Goal: Task Accomplishment & Management: Use online tool/utility

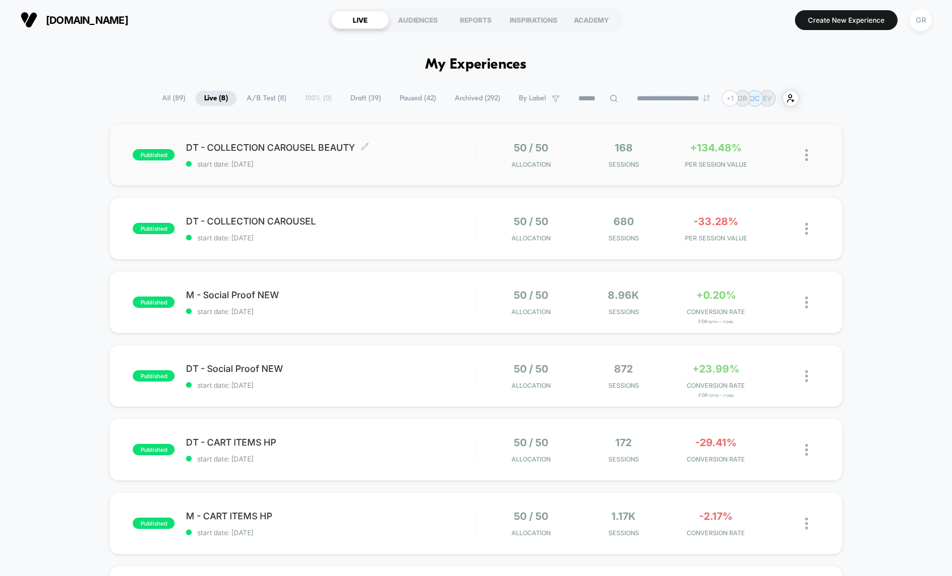
click at [435, 145] on span "DT - COLLECTION CAROUSEL BEAUTY Click to edit experience details" at bounding box center [331, 147] width 290 height 11
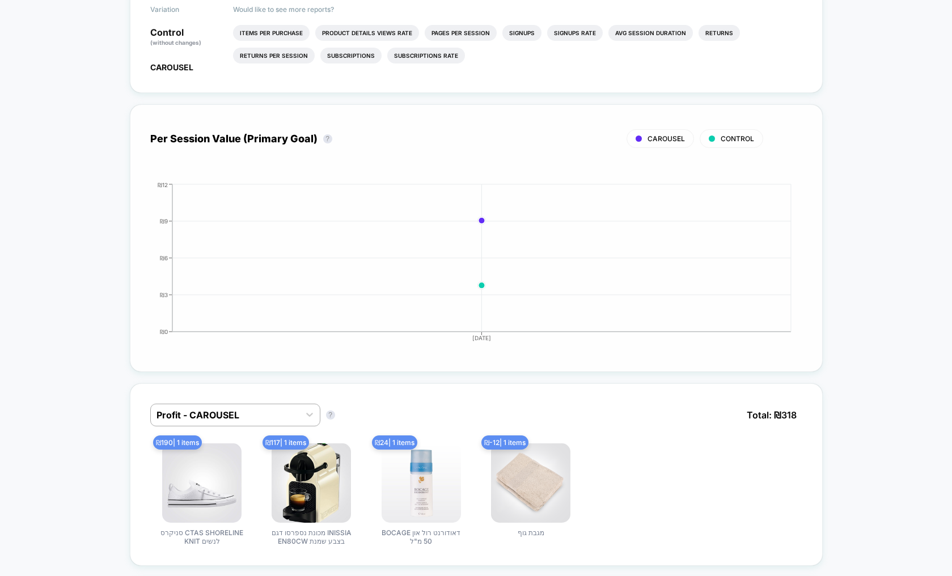
scroll to position [531, 0]
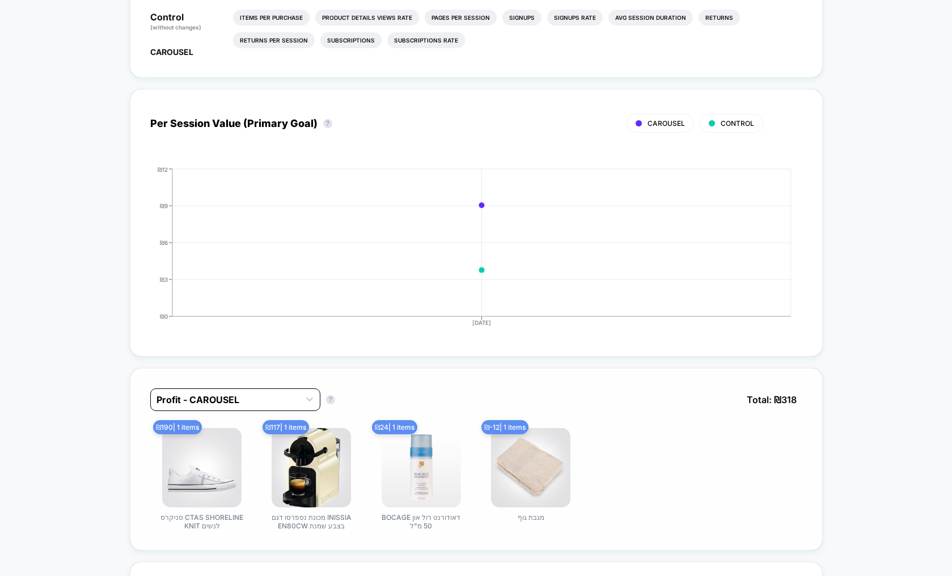
click at [245, 407] on div "Profit - CAROUSEL" at bounding box center [225, 400] width 149 height 18
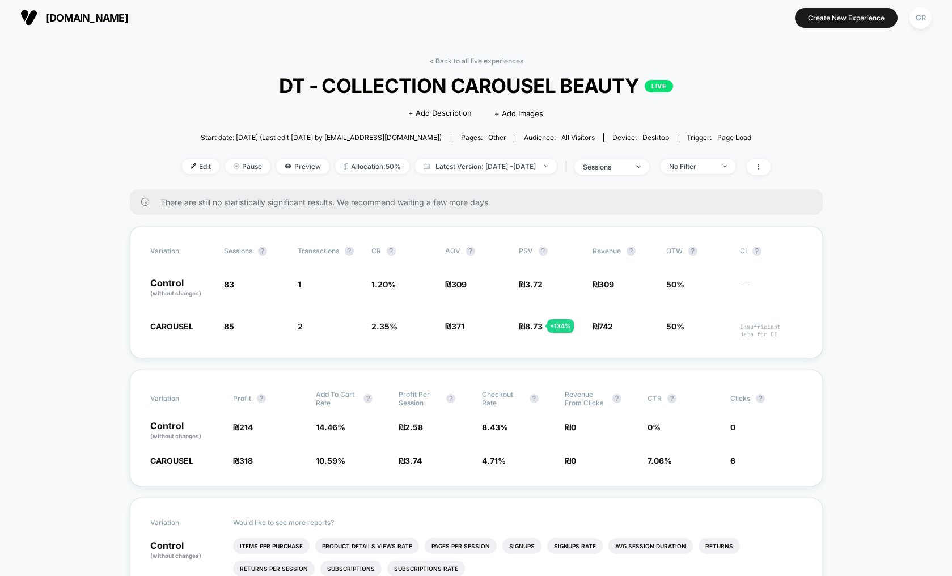
scroll to position [0, 0]
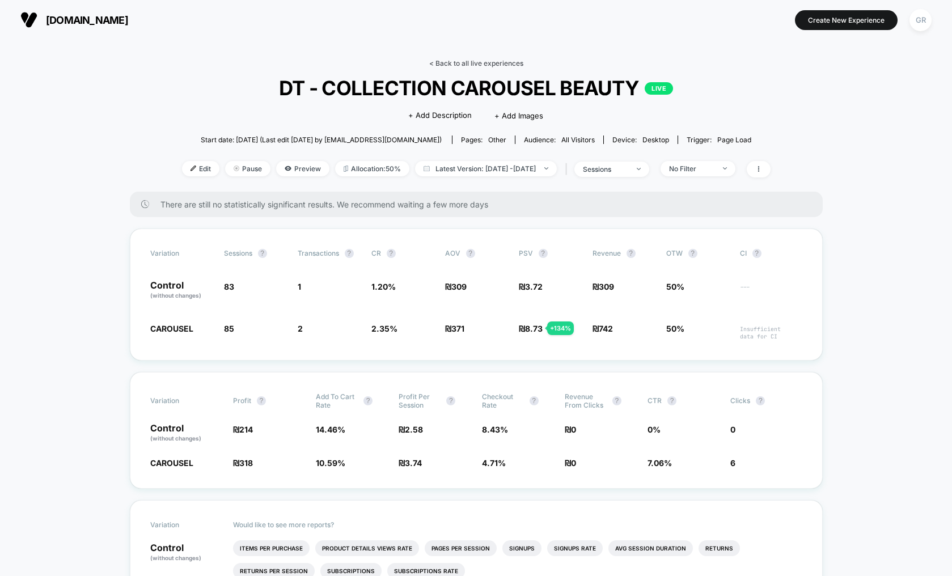
click at [460, 64] on link "< Back to all live experiences" at bounding box center [476, 63] width 94 height 9
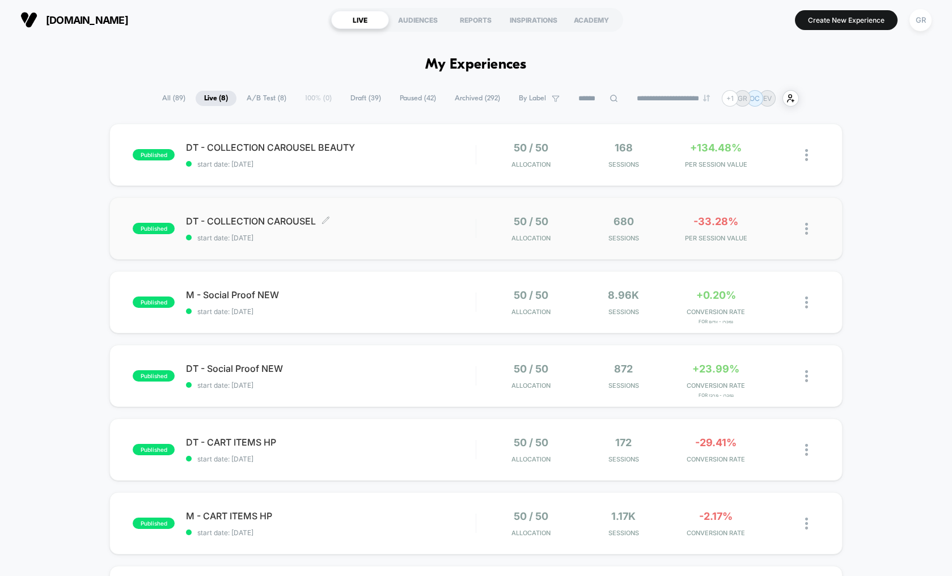
click at [449, 222] on span "DT - COLLECTION CAROUSEL Click to edit experience details" at bounding box center [331, 221] width 290 height 11
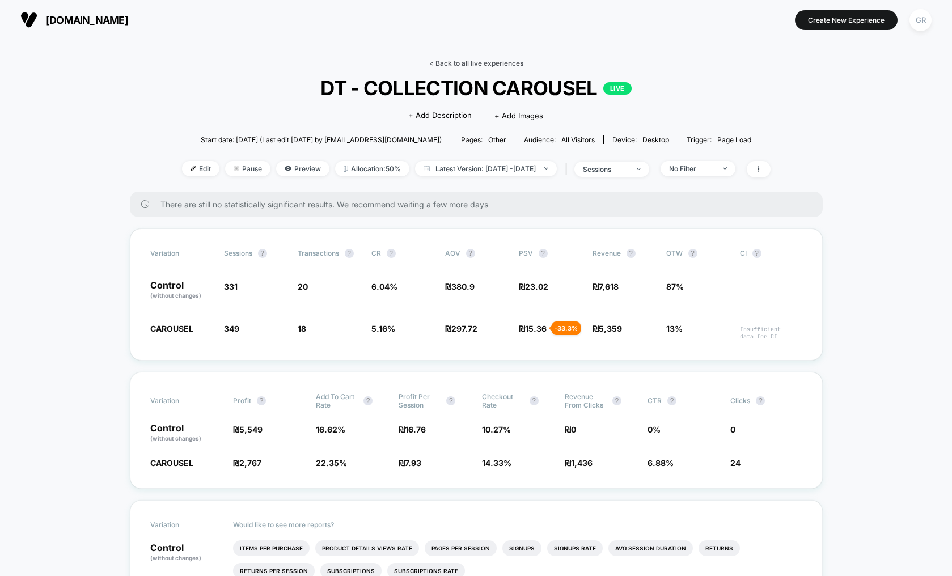
click at [467, 63] on link "< Back to all live experiences" at bounding box center [476, 63] width 94 height 9
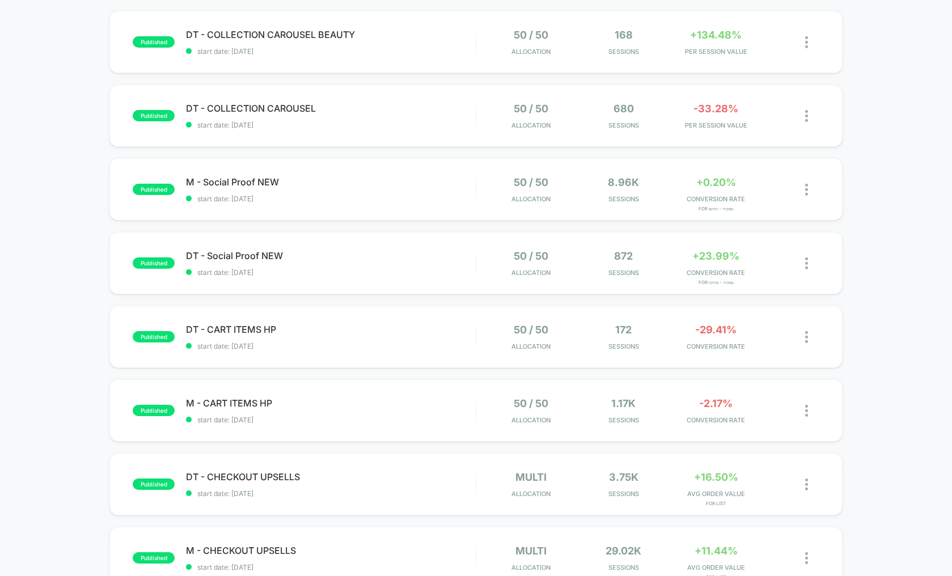
scroll to position [123, 0]
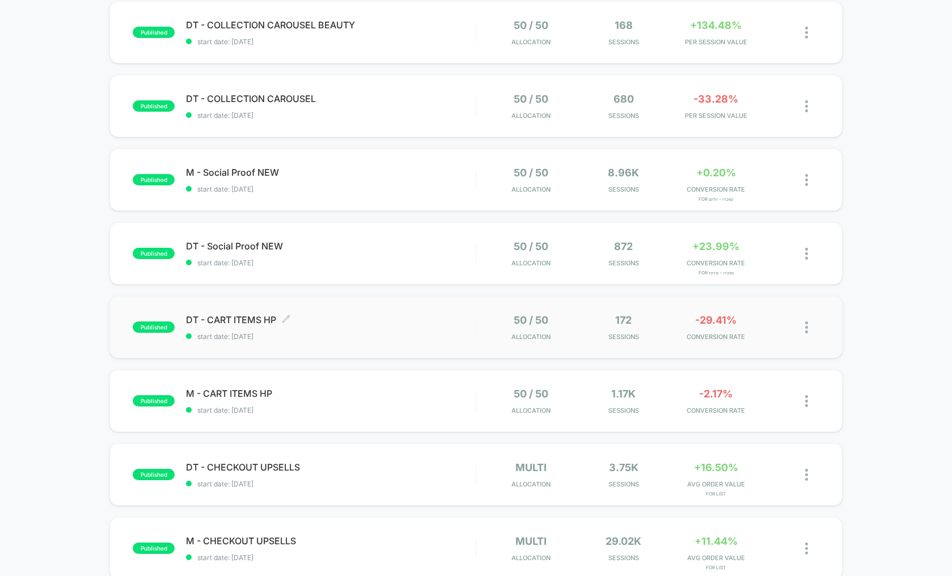
click at [451, 326] on div "DT - CART ITEMS HP Click to edit experience details Click to edit experience de…" at bounding box center [331, 327] width 290 height 27
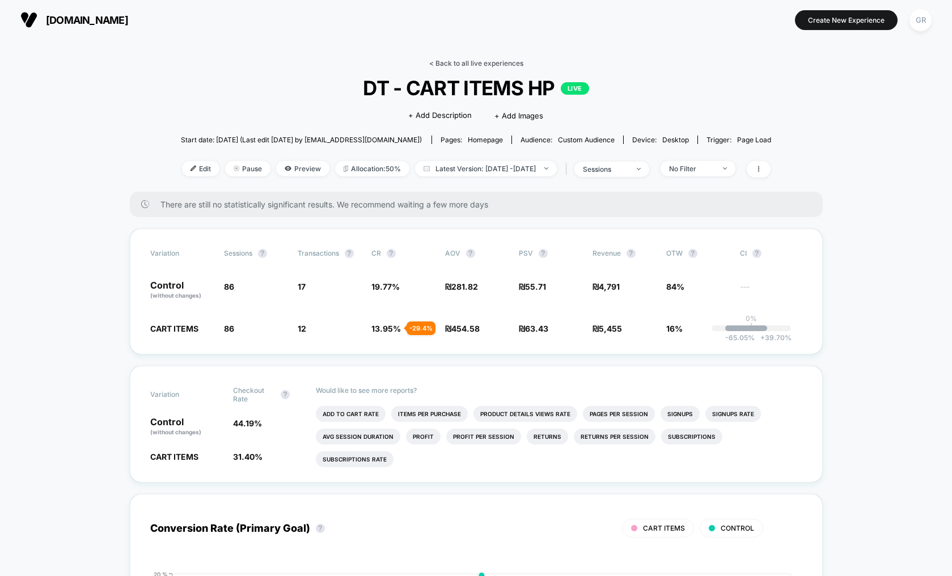
click at [476, 64] on link "< Back to all live experiences" at bounding box center [476, 63] width 94 height 9
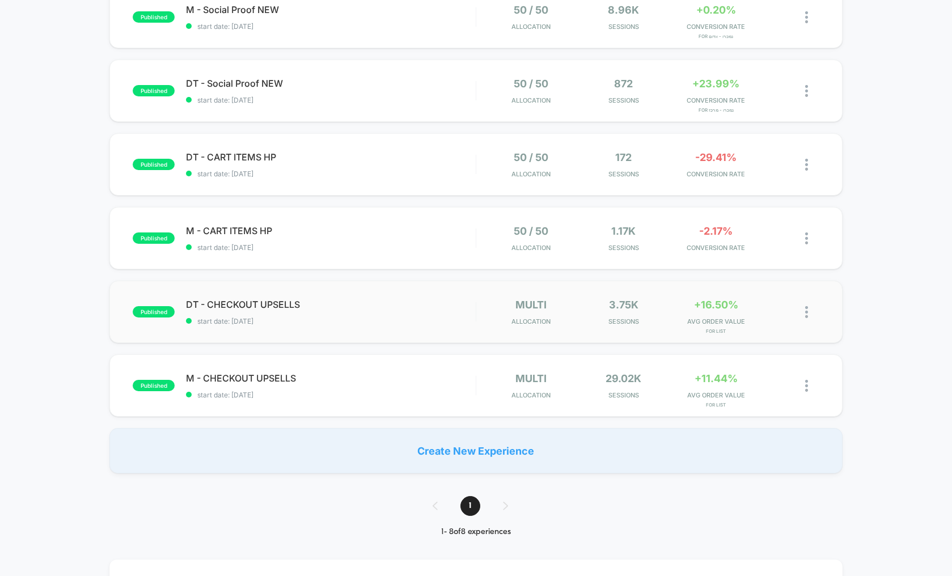
scroll to position [286, 0]
click at [432, 391] on span "start date: [DATE]" at bounding box center [331, 394] width 290 height 9
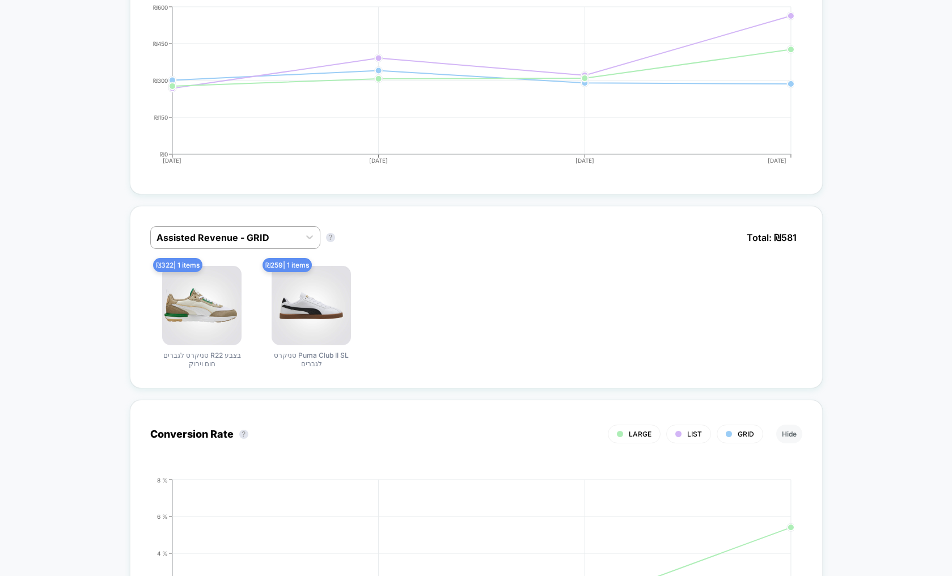
scroll to position [613, 0]
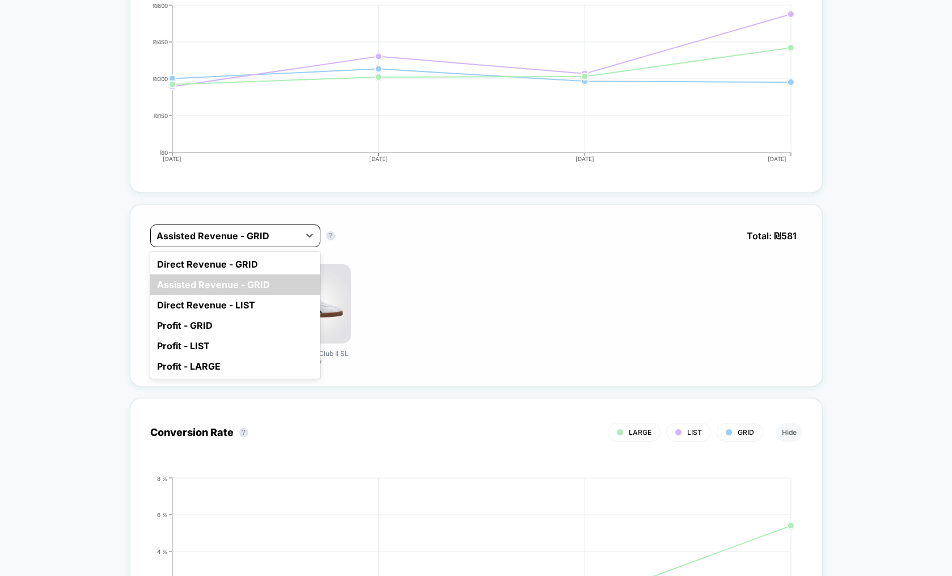
click at [275, 238] on div at bounding box center [225, 236] width 137 height 14
click at [250, 263] on div "Direct Revenue - GRID" at bounding box center [235, 264] width 170 height 20
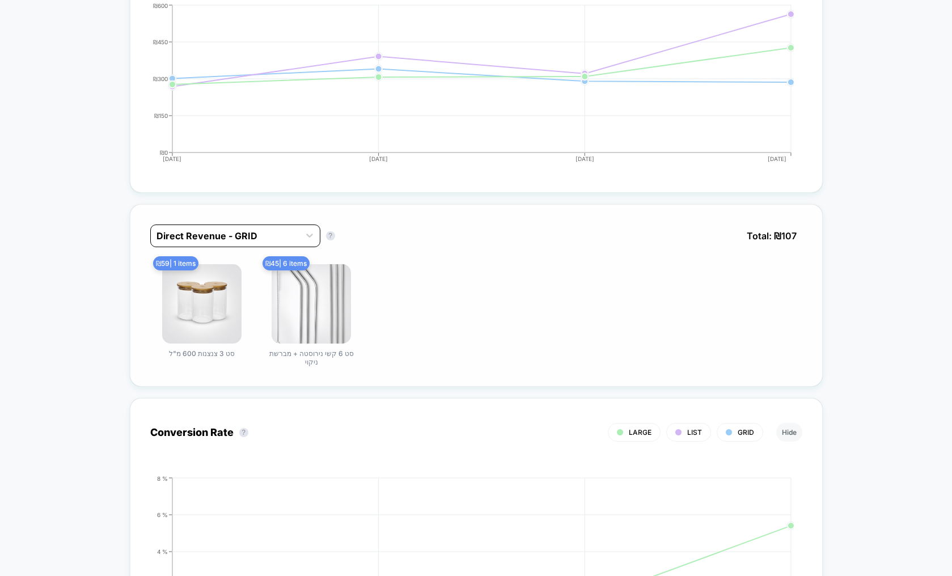
click at [284, 239] on div at bounding box center [225, 236] width 137 height 14
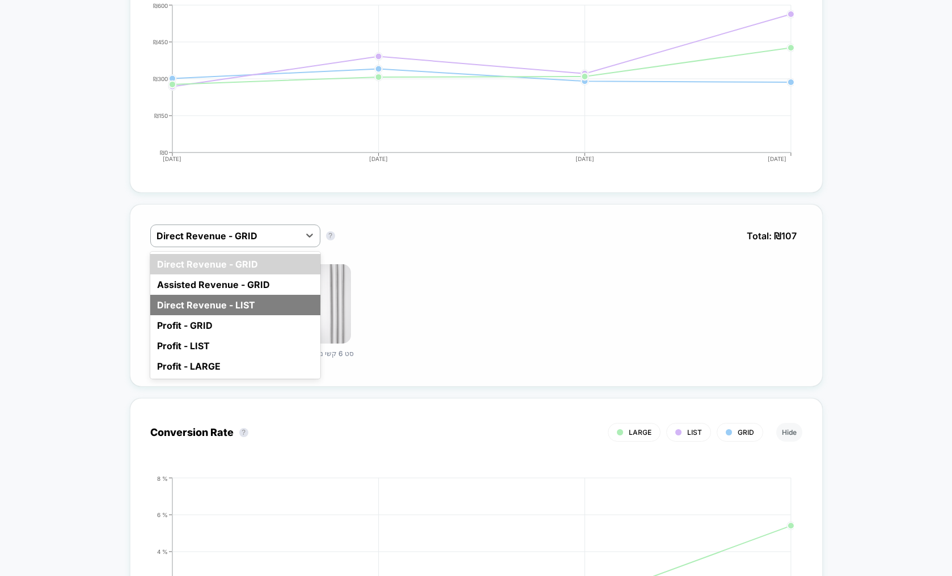
click at [248, 305] on div "Direct Revenue - LIST" at bounding box center [235, 305] width 170 height 20
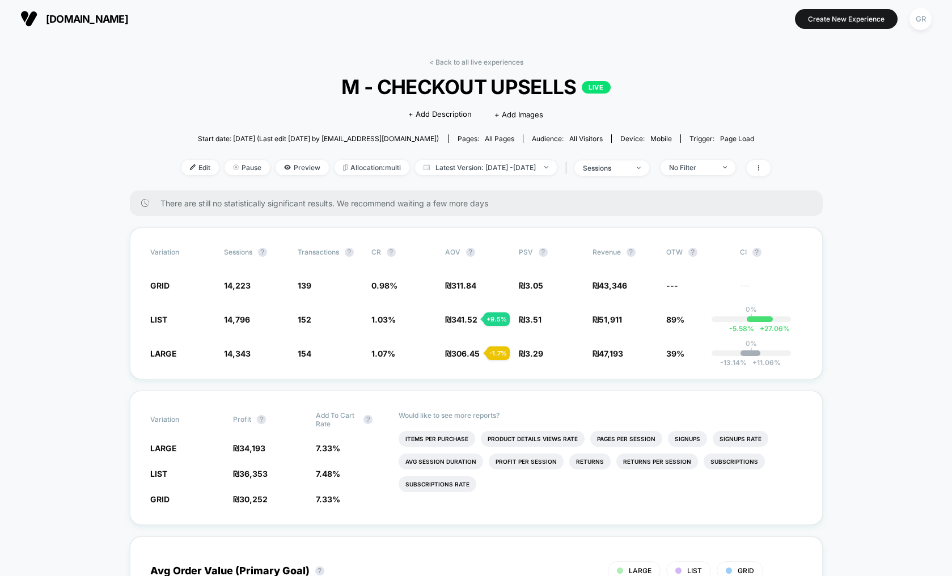
scroll to position [0, 0]
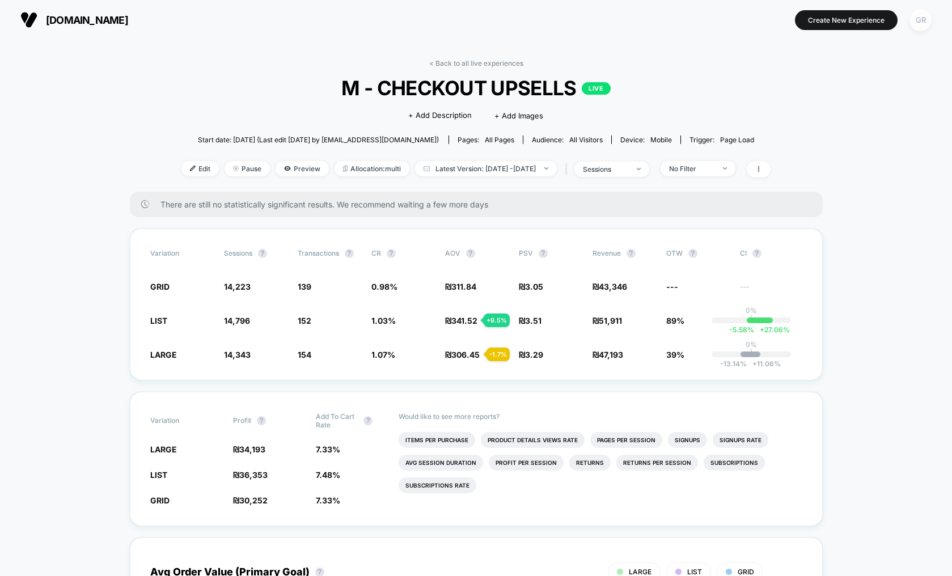
click at [931, 24] on div "GR" at bounding box center [921, 20] width 22 height 22
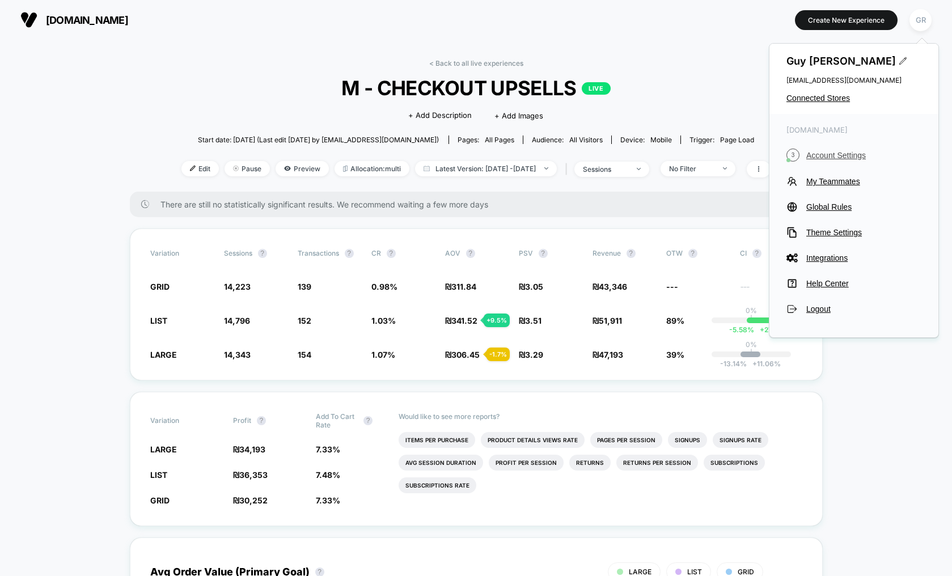
click at [833, 156] on span "Account Settings" at bounding box center [864, 155] width 115 height 9
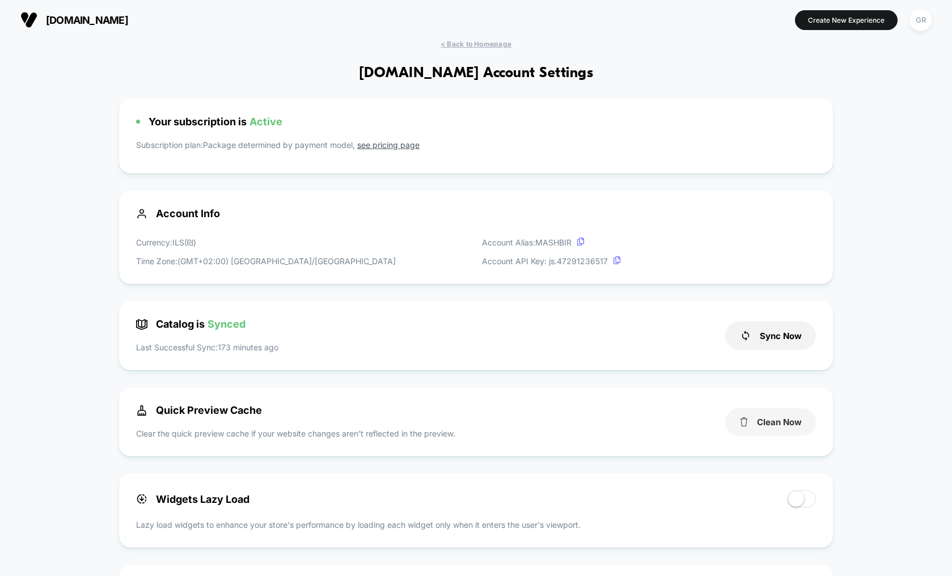
click at [784, 426] on button "Clean Now" at bounding box center [770, 422] width 91 height 28
click at [487, 45] on span "< Back to Homepage" at bounding box center [476, 44] width 71 height 9
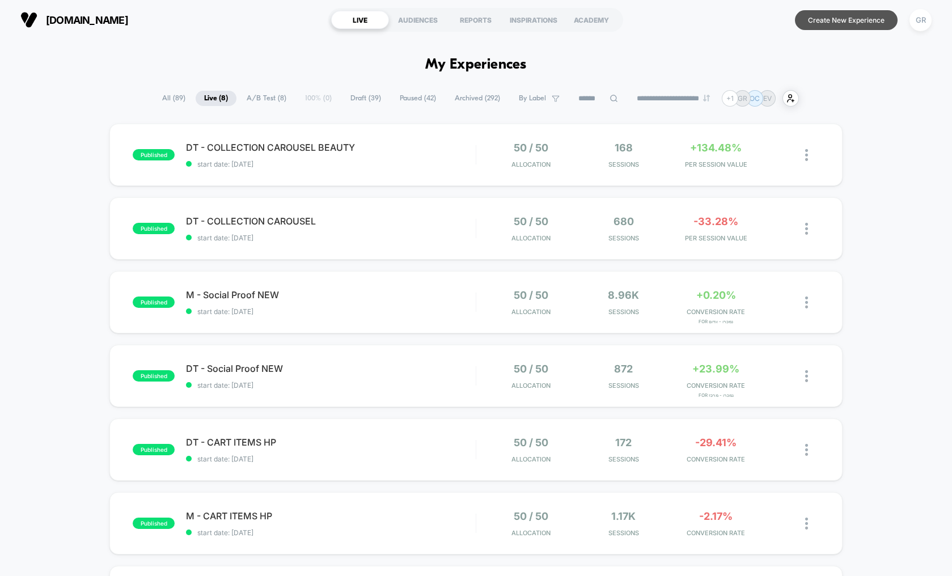
click at [841, 25] on button "Create New Experience" at bounding box center [846, 20] width 103 height 20
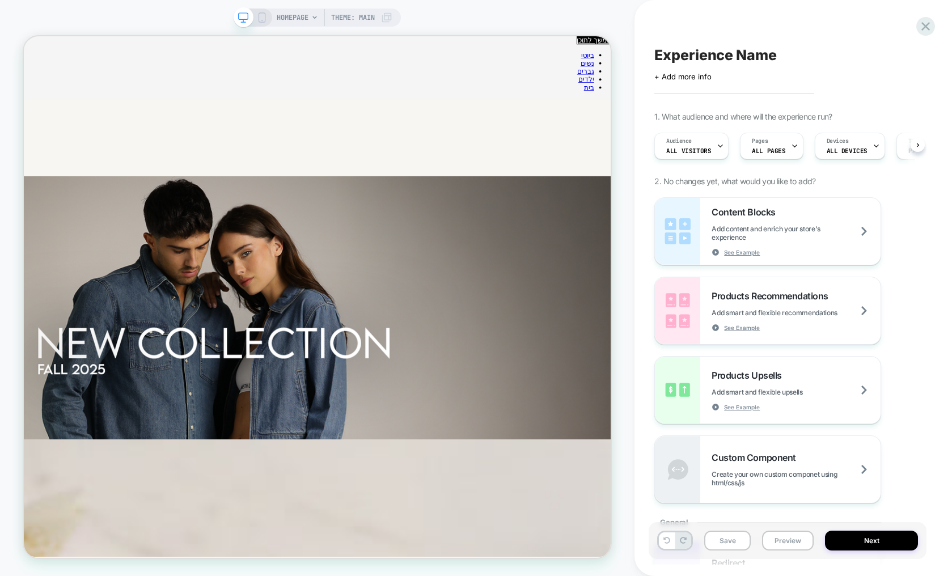
scroll to position [0, 1]
click at [844, 153] on span "ALL DEVICES" at bounding box center [846, 151] width 41 height 8
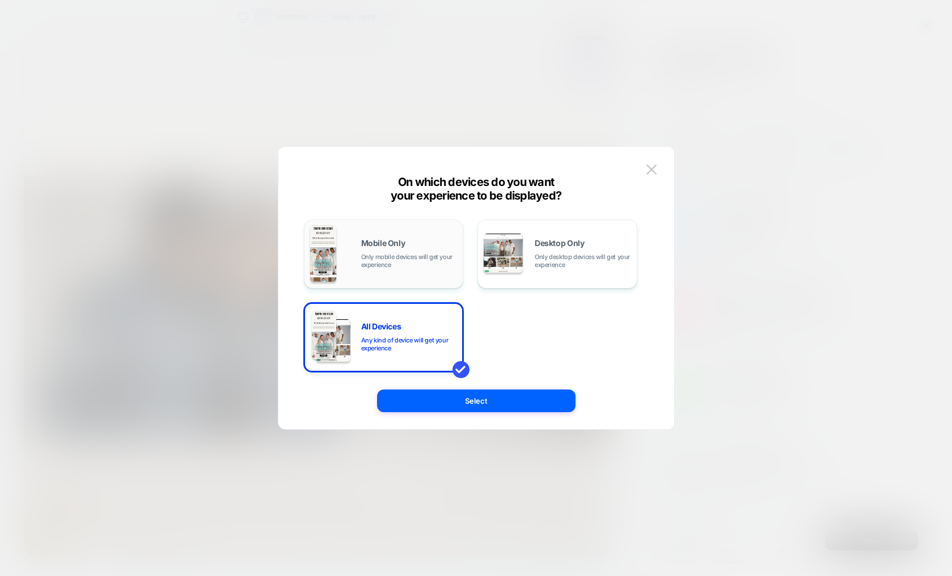
click at [400, 263] on span "Only mobile devices will get your experience" at bounding box center [409, 261] width 96 height 16
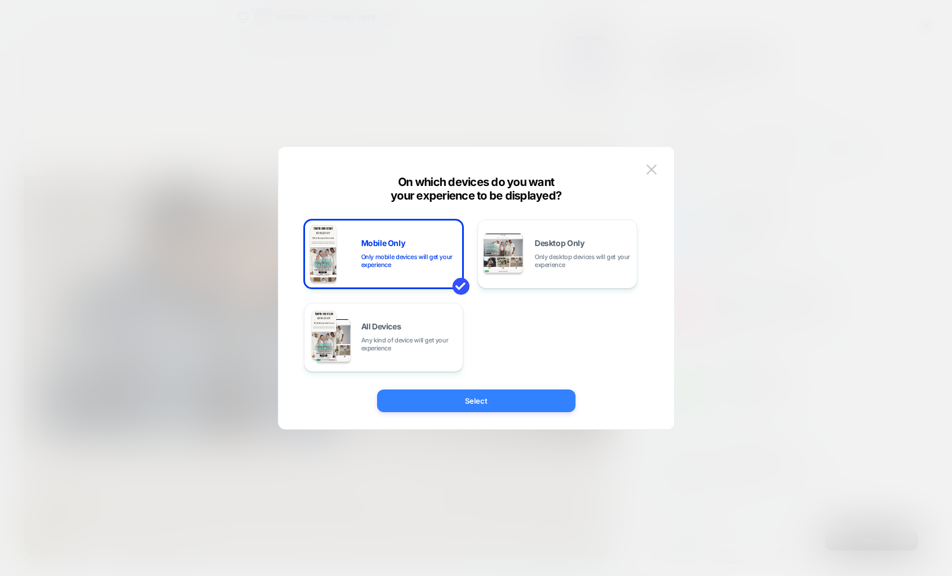
click at [480, 408] on button "Select" at bounding box center [476, 401] width 199 height 23
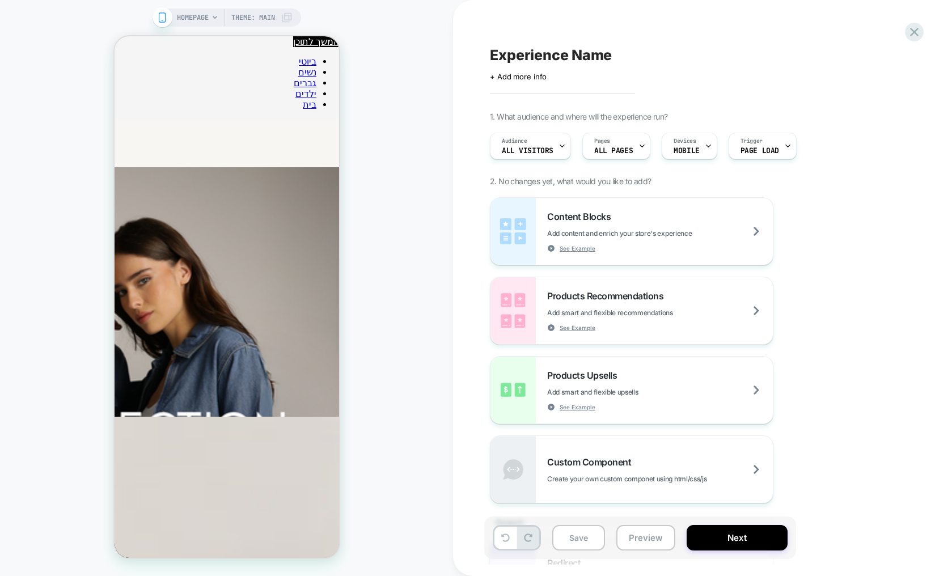
click at [197, 18] on span "HOMEPAGE" at bounding box center [193, 18] width 32 height 18
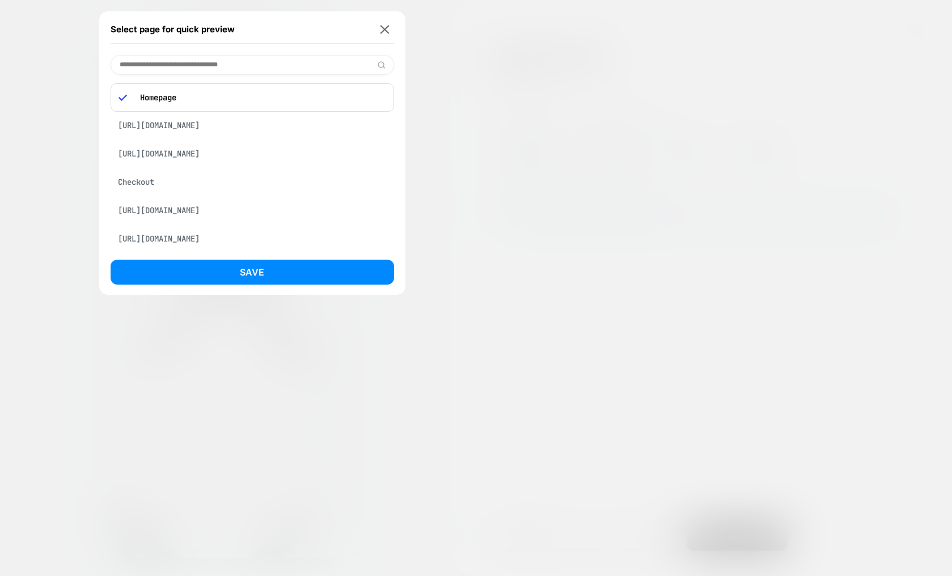
scroll to position [463, 0]
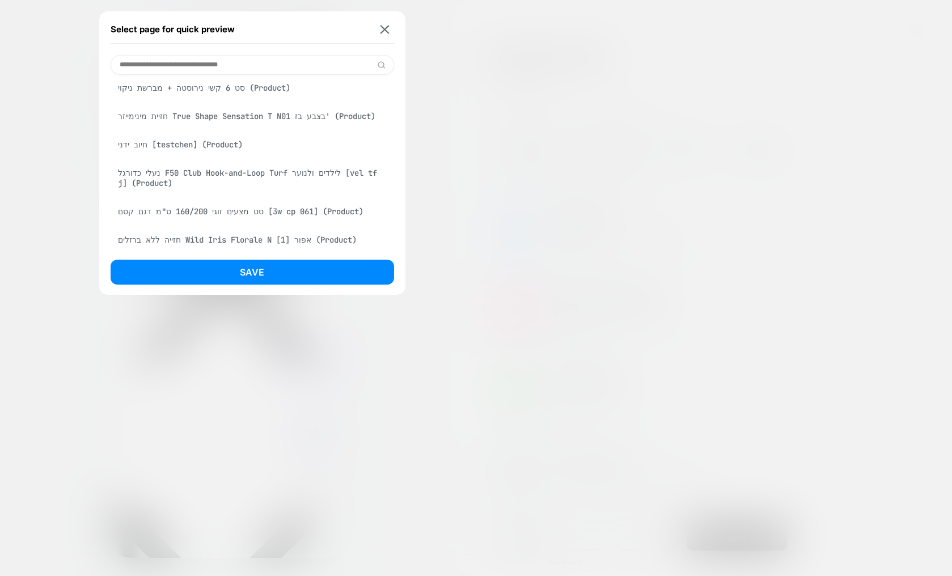
click at [213, 99] on div "סט 6 קשי נירוסטה + מברשת ניקוי (Product)" at bounding box center [253, 88] width 284 height 22
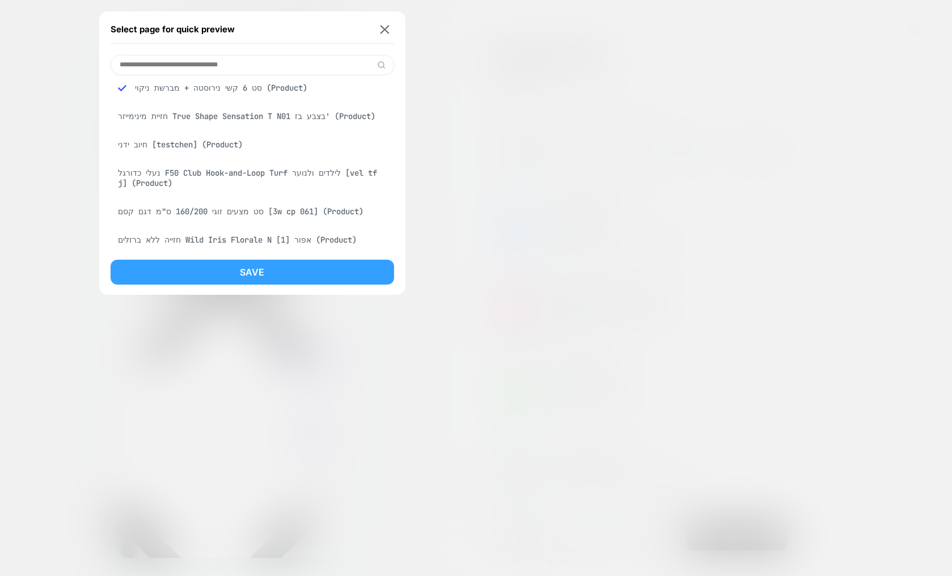
click at [241, 274] on button "Save" at bounding box center [253, 272] width 284 height 25
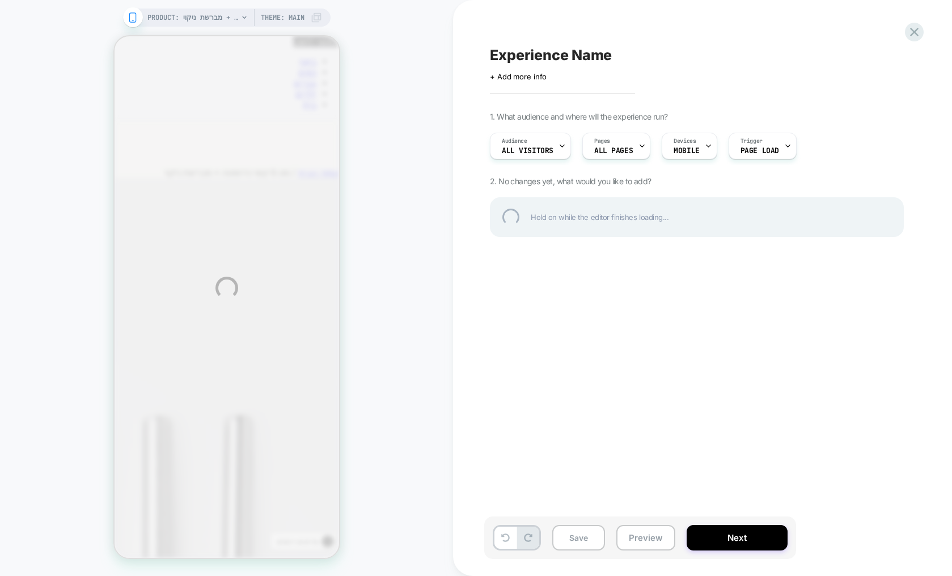
scroll to position [0, 0]
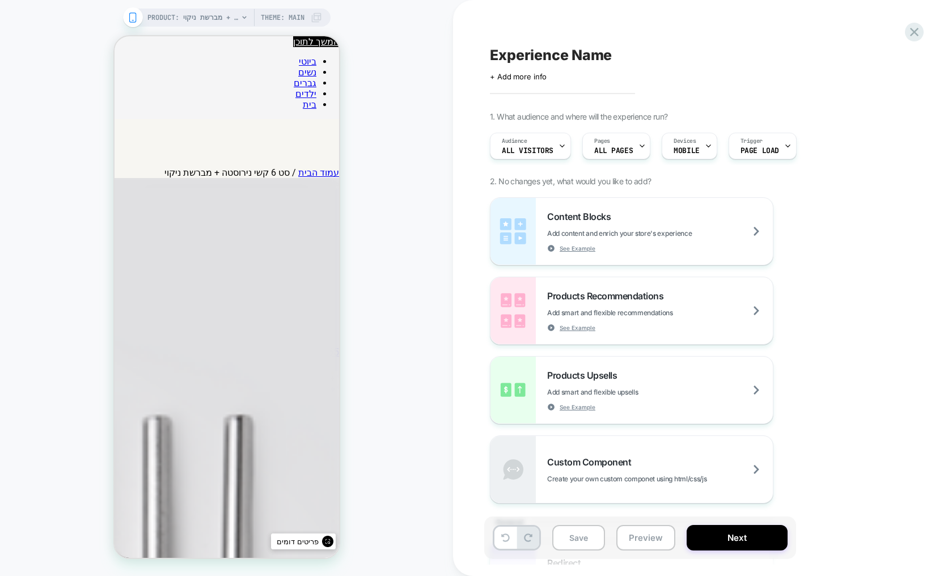
click at [636, 150] on div "Pages ALL PAGES" at bounding box center [613, 146] width 61 height 26
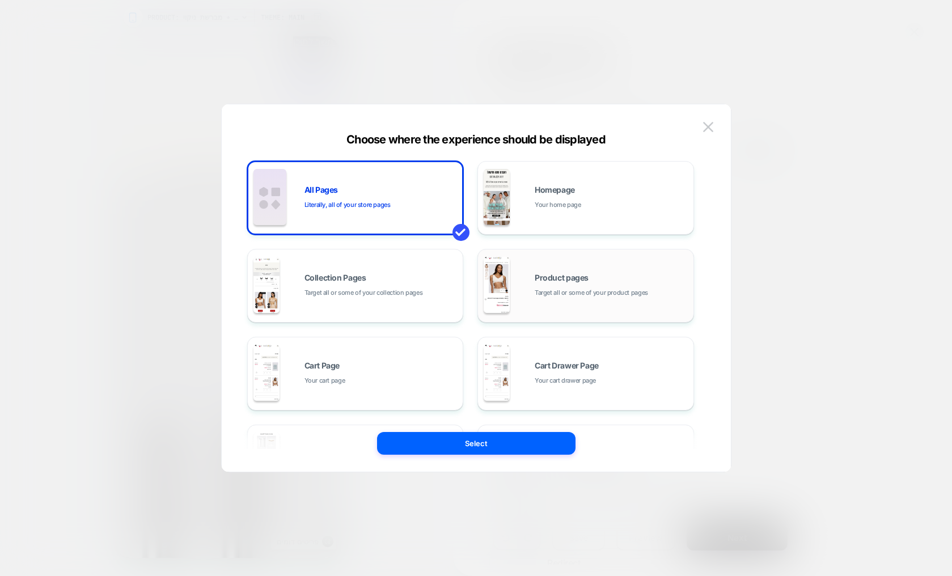
click at [554, 294] on span "Target all or some of your product pages" at bounding box center [591, 293] width 113 height 11
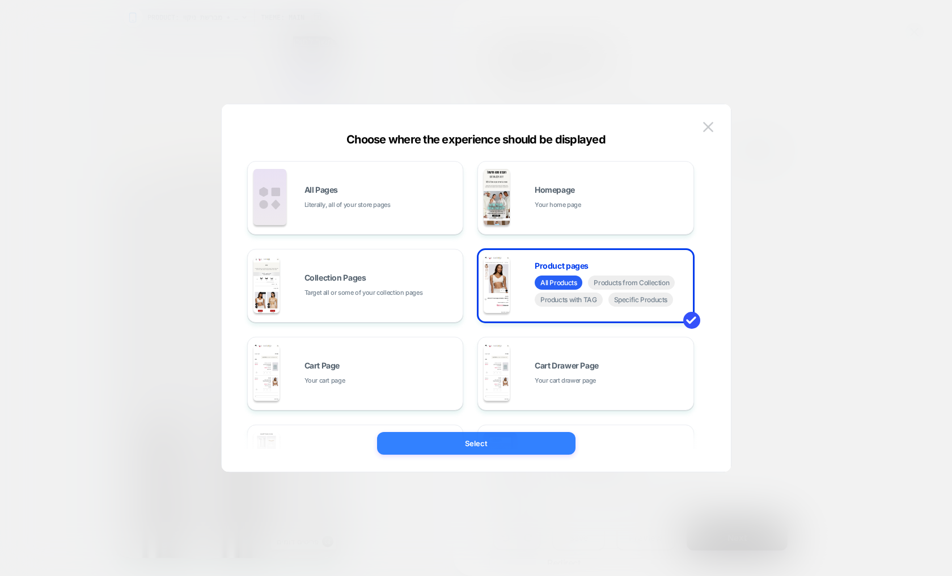
click at [490, 448] on button "Select" at bounding box center [476, 443] width 199 height 23
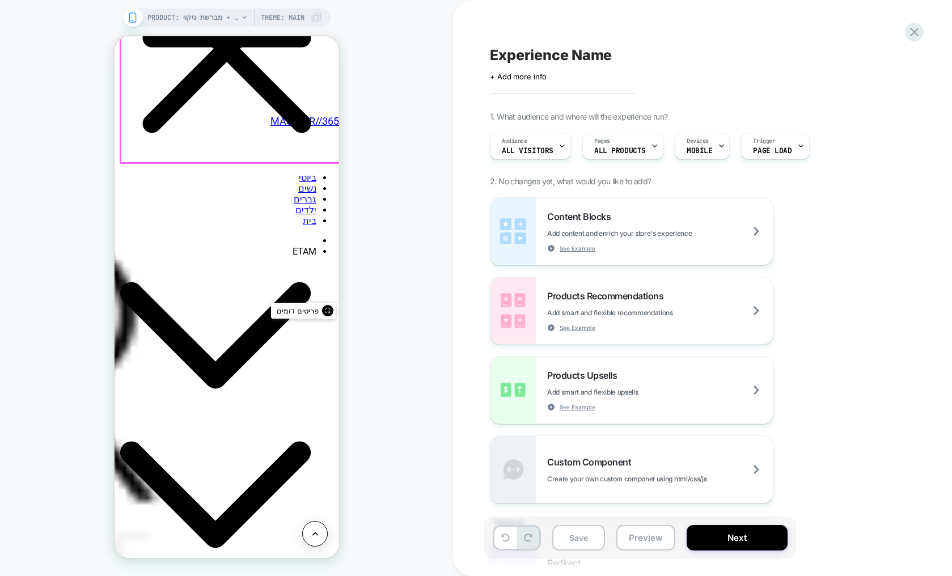
scroll to position [231, 0]
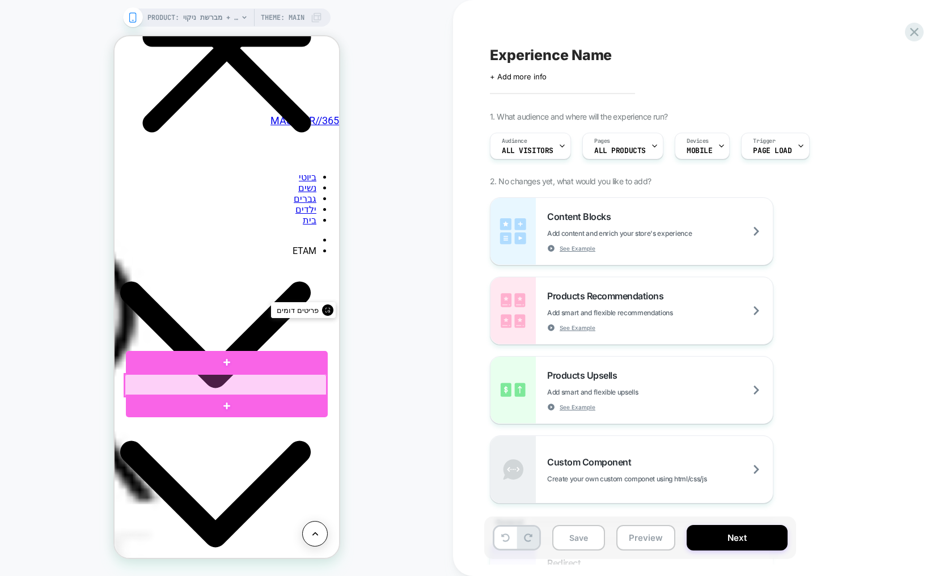
click at [265, 383] on div at bounding box center [225, 385] width 202 height 22
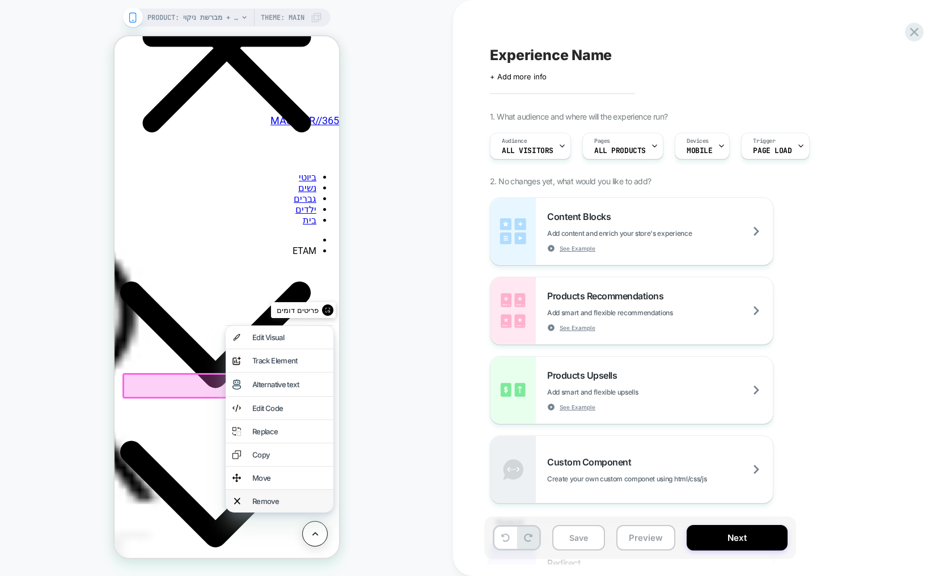
click at [269, 506] on div "Remove" at bounding box center [289, 501] width 74 height 9
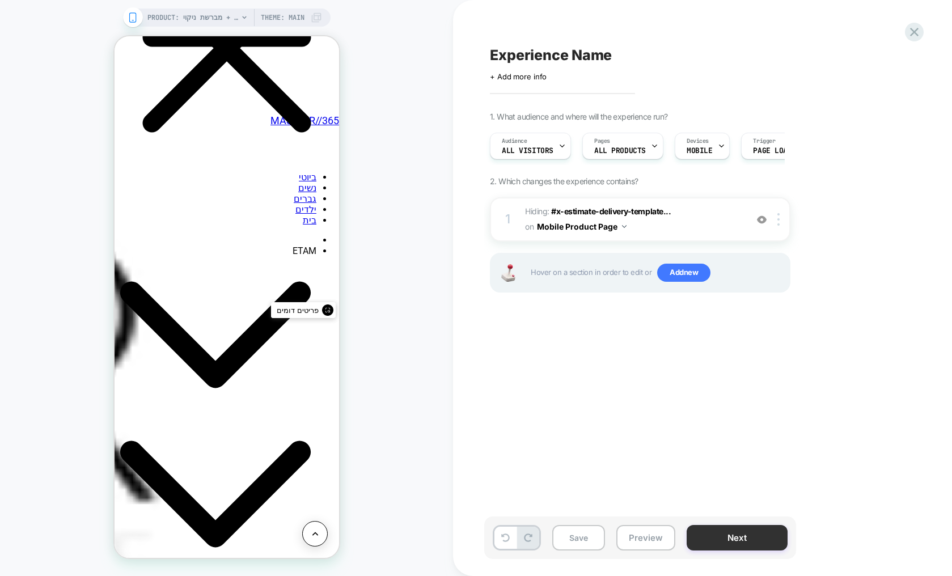
click at [739, 534] on button "Next" at bounding box center [737, 538] width 101 height 26
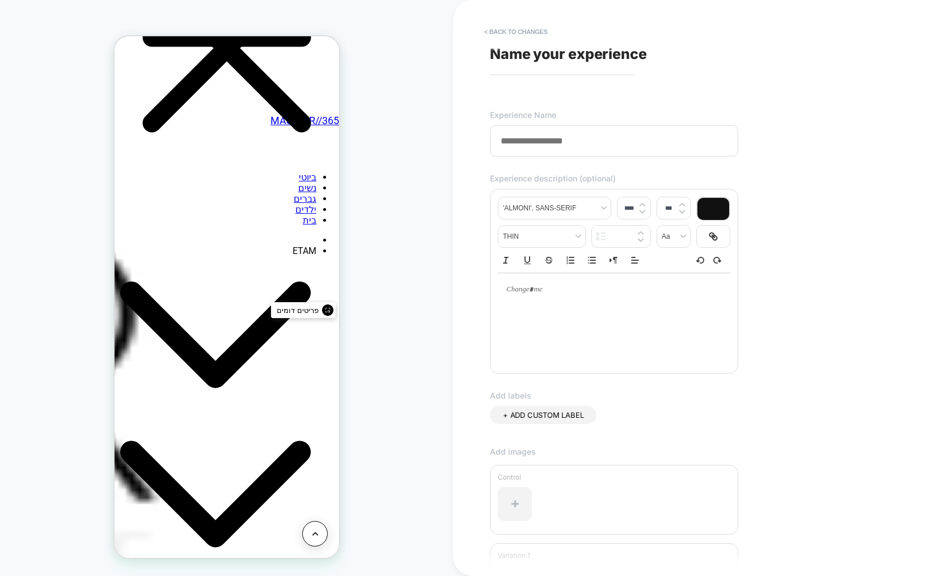
click at [577, 147] on input at bounding box center [614, 140] width 248 height 31
type input "*"
type input "**********"
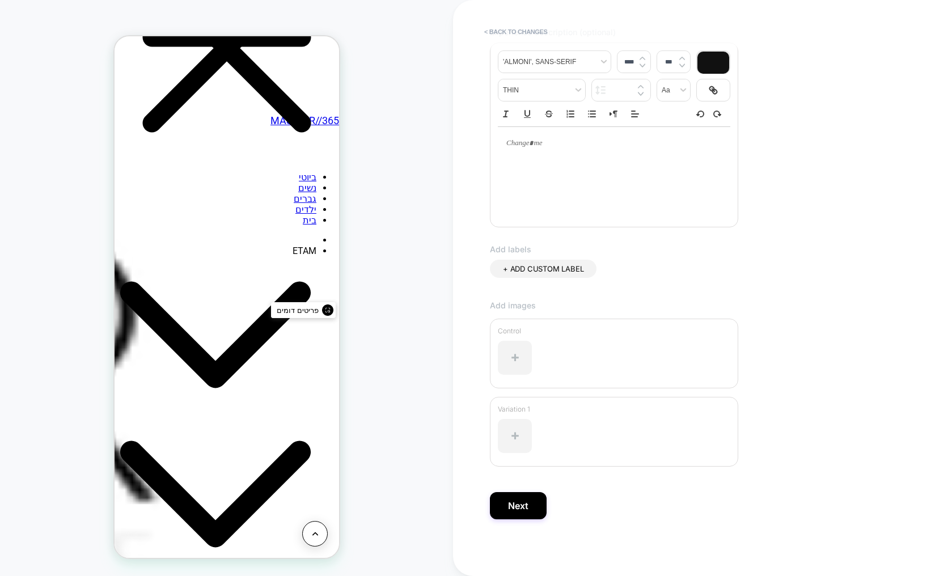
scroll to position [148, 0]
click at [525, 507] on button "Next" at bounding box center [518, 505] width 57 height 27
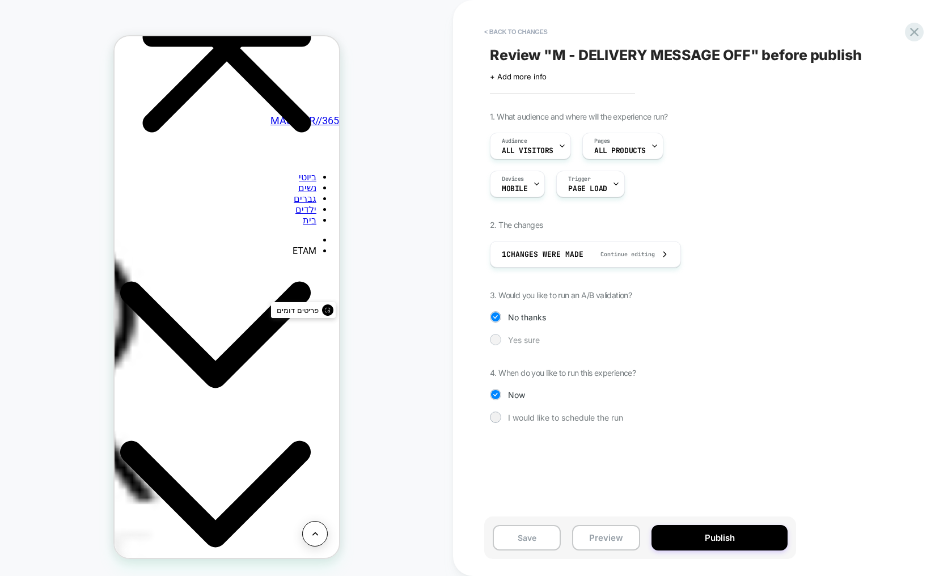
click at [522, 338] on span "Yes sure" at bounding box center [524, 340] width 32 height 10
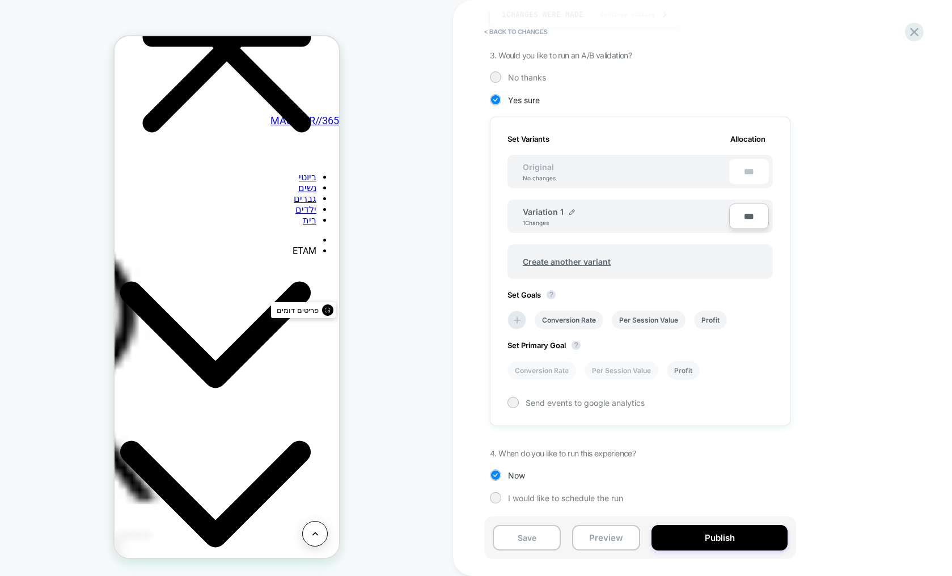
scroll to position [241, 0]
click at [521, 317] on icon at bounding box center [517, 319] width 11 height 11
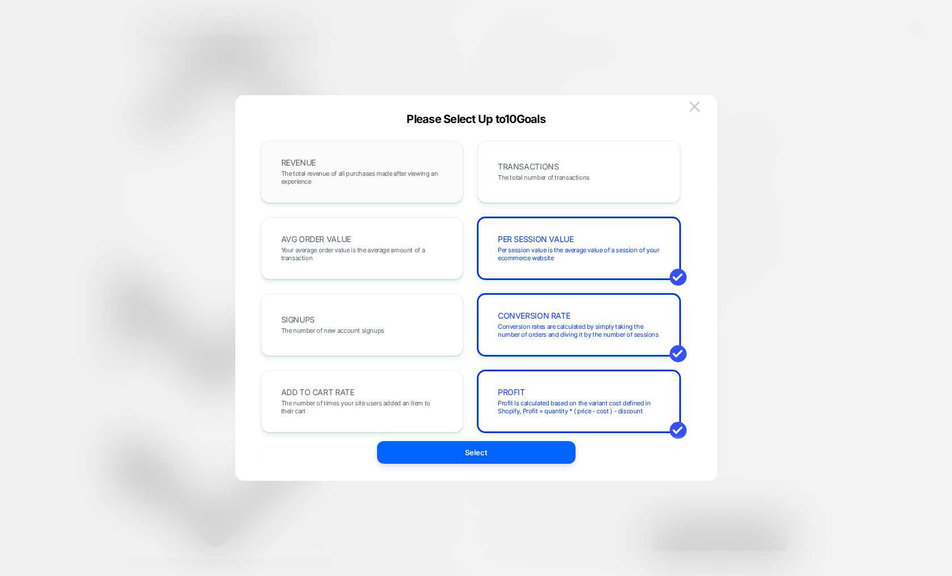
click at [343, 182] on span "The total revenue of all purchases made after viewing an experience" at bounding box center [362, 178] width 162 height 16
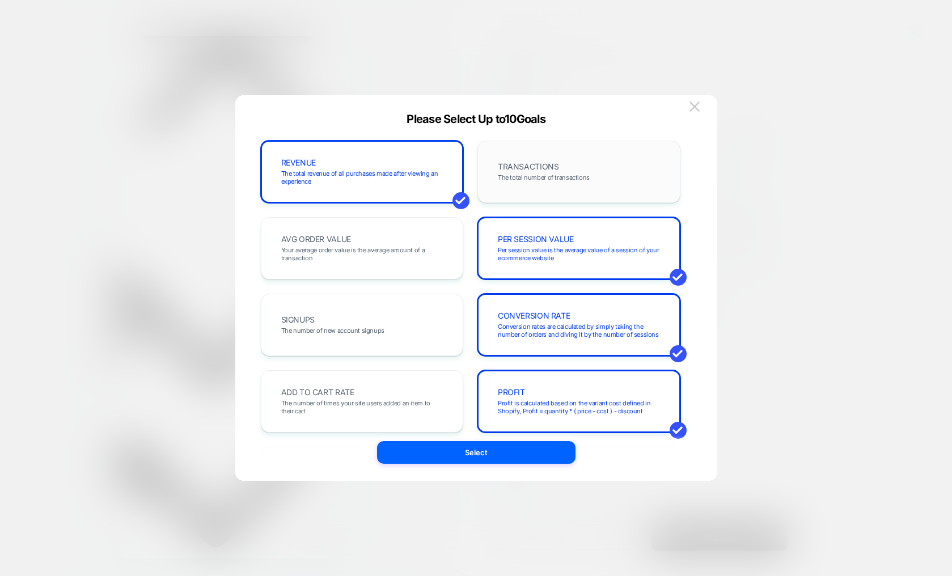
click at [538, 175] on span "The total number of transactions" at bounding box center [544, 178] width 92 height 8
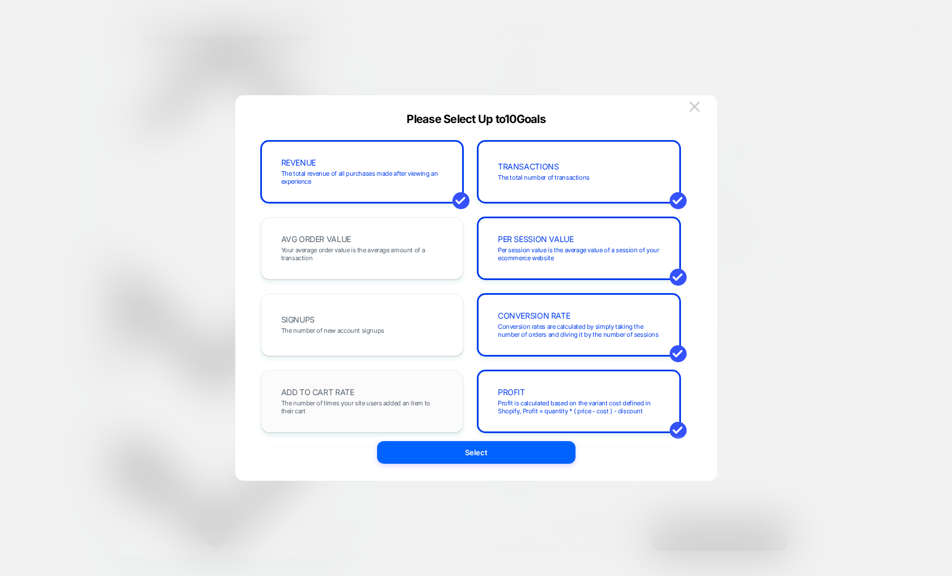
click at [375, 401] on span "The number of times your site users added an item to their cart" at bounding box center [362, 407] width 162 height 16
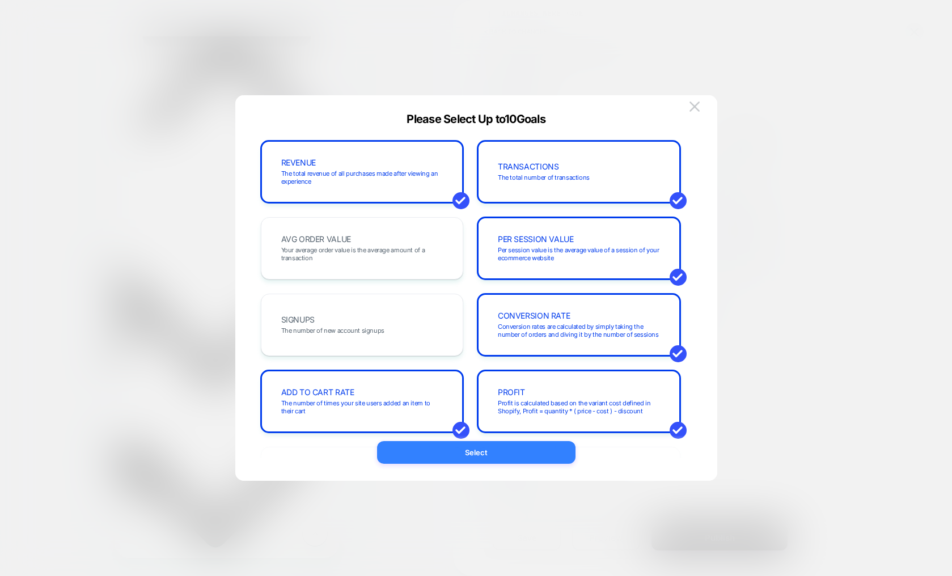
click at [488, 452] on button "Select" at bounding box center [476, 452] width 199 height 23
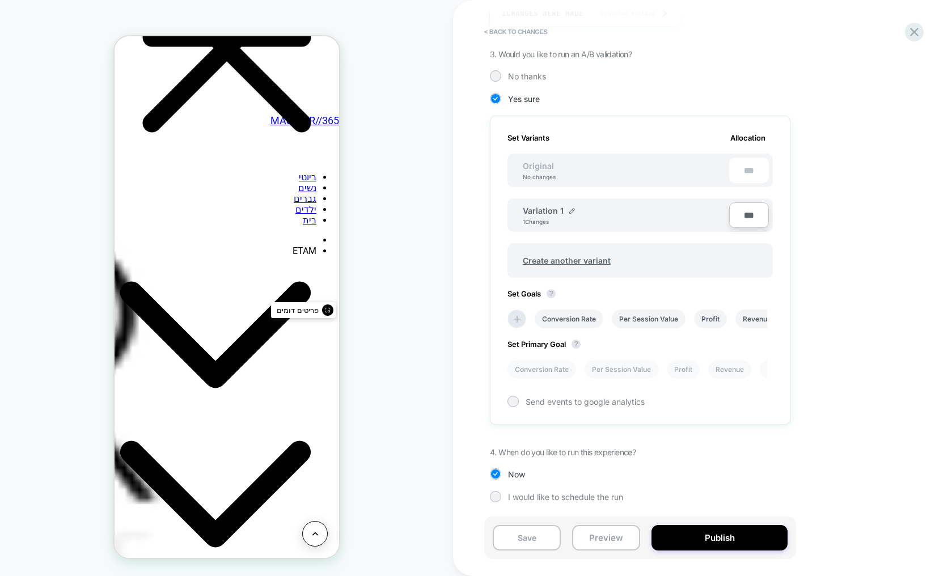
drag, startPoint x: 672, startPoint y: 373, endPoint x: 663, endPoint y: 373, distance: 9.1
click at [663, 373] on div "Conversion Rate Per Session Value Profit Revenue Transactions Add To Cart Rate" at bounding box center [634, 370] width 265 height 30
drag, startPoint x: 626, startPoint y: 373, endPoint x: 567, endPoint y: 374, distance: 59.0
click at [567, 374] on div "Conversion Rate Per Session Value Profit Revenue Transactions Add To Cart Rate" at bounding box center [634, 370] width 265 height 30
click at [608, 373] on li "Per Session Value" at bounding box center [622, 369] width 74 height 19
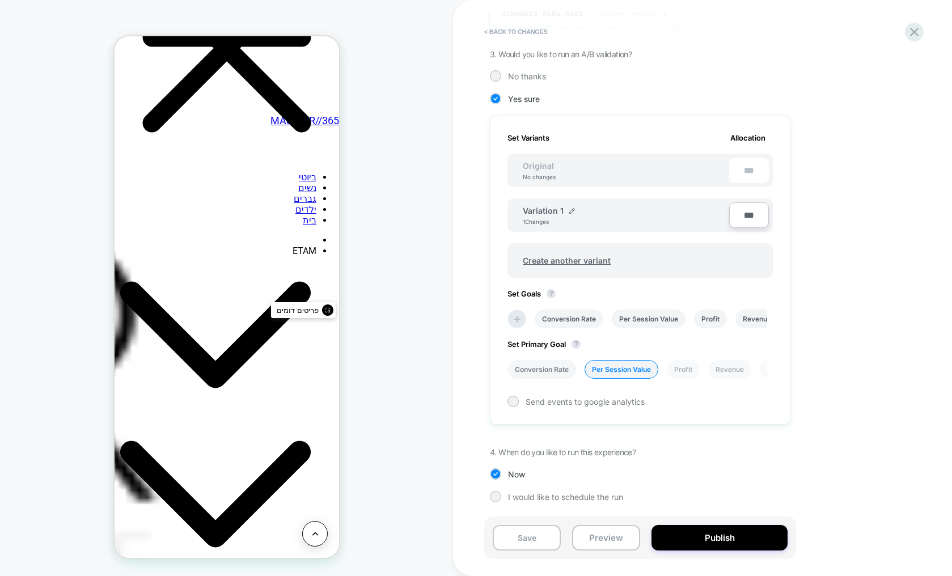
click at [562, 369] on li "Conversion Rate" at bounding box center [542, 369] width 69 height 19
click at [765, 369] on li "Transactions" at bounding box center [788, 369] width 57 height 19
click at [551, 349] on div "Set Primary Goal ? Conversion Rate Per Session Value Profit Revenue Transaction…" at bounding box center [640, 353] width 265 height 50
click at [530, 374] on li "Conversion Rate" at bounding box center [542, 369] width 69 height 19
click at [621, 370] on li "Per Session Value" at bounding box center [622, 369] width 74 height 19
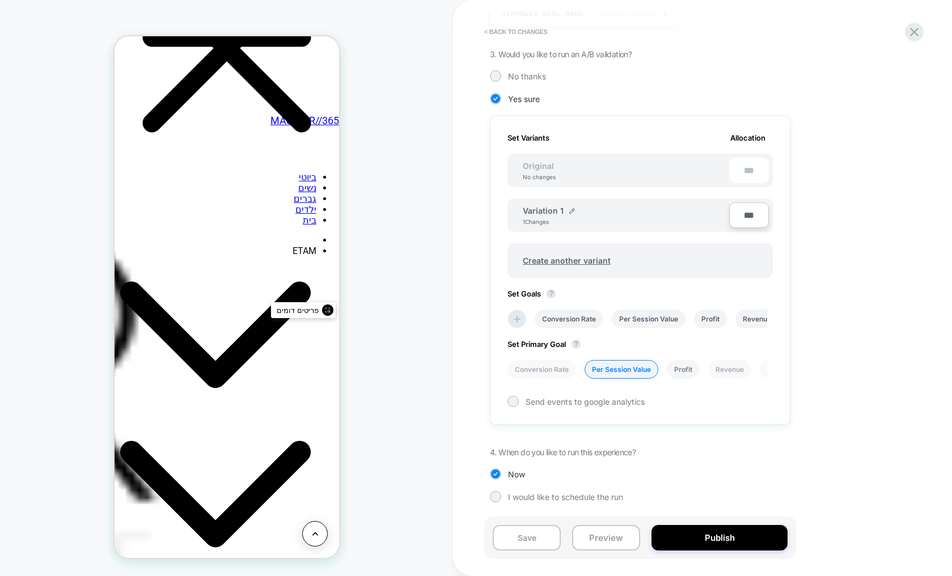
click at [678, 371] on li "Profit" at bounding box center [683, 369] width 33 height 19
click at [723, 369] on li "Revenue" at bounding box center [729, 369] width 43 height 19
click at [764, 369] on li "Transactions" at bounding box center [788, 369] width 57 height 19
click at [514, 405] on div at bounding box center [513, 401] width 9 height 9
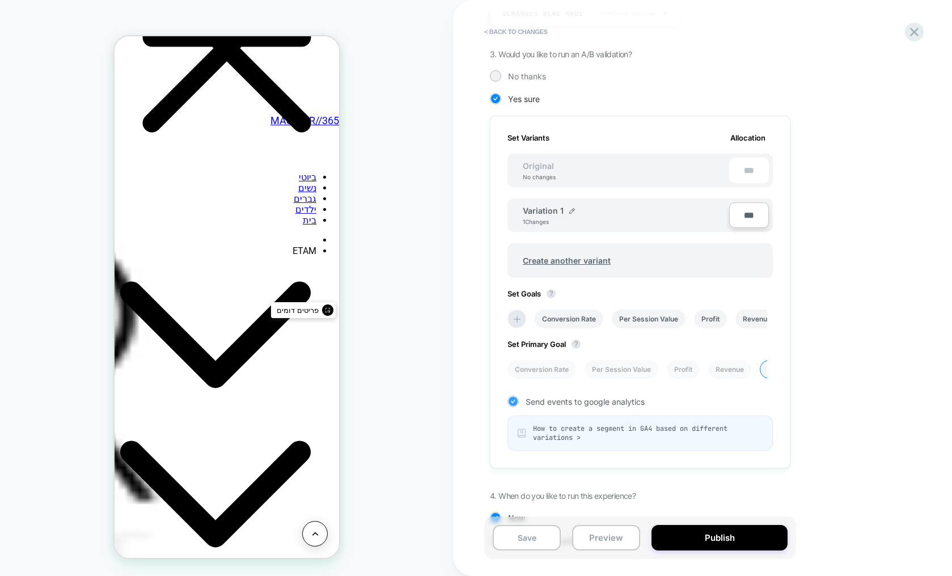
click at [513, 403] on icon at bounding box center [513, 401] width 5 height 3
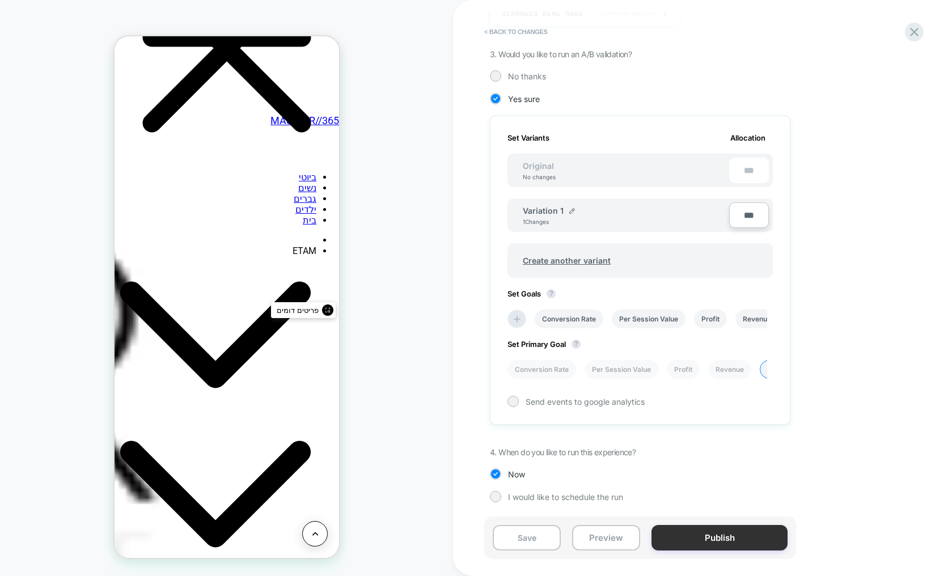
click at [702, 536] on button "Publish" at bounding box center [720, 538] width 136 height 26
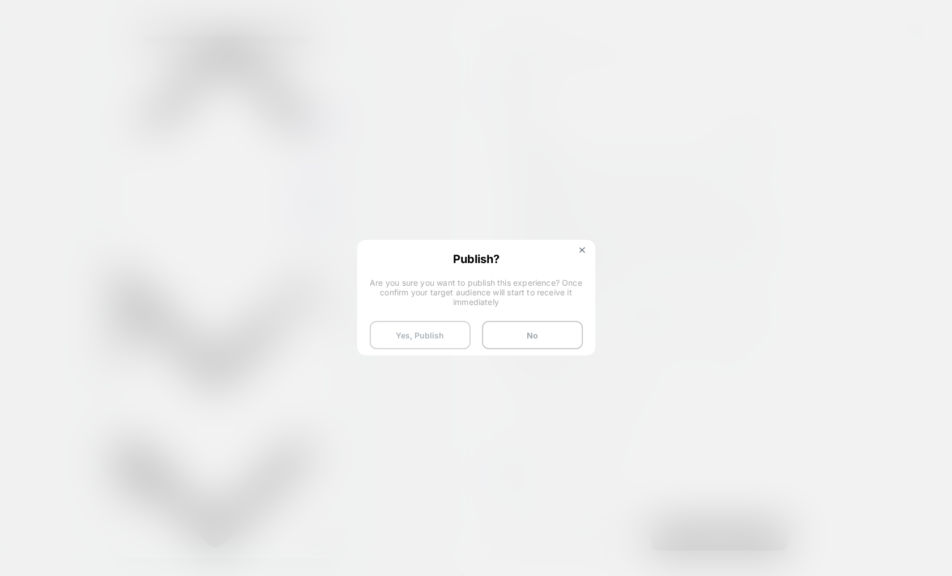
click at [398, 338] on button "Yes, Publish" at bounding box center [420, 335] width 101 height 28
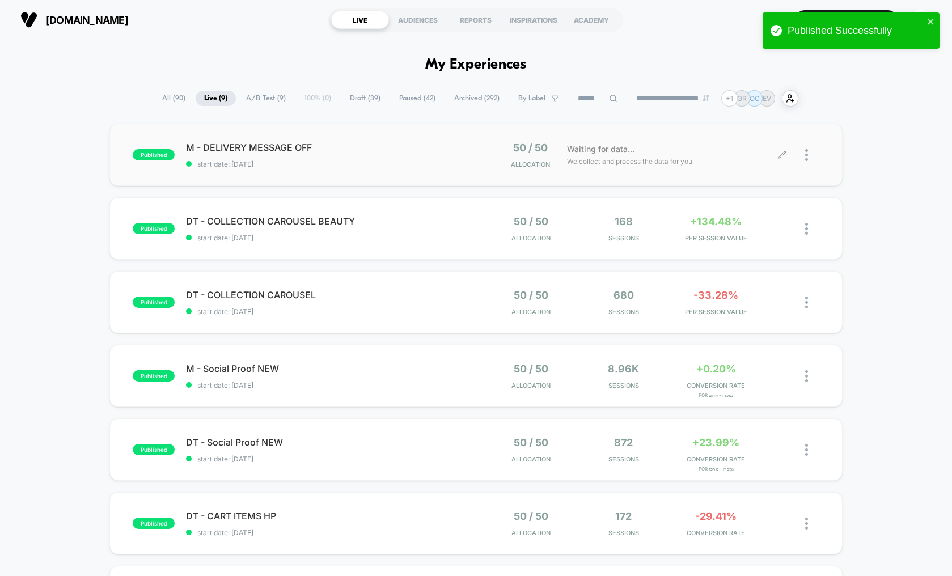
click at [805, 156] on div at bounding box center [801, 155] width 37 height 27
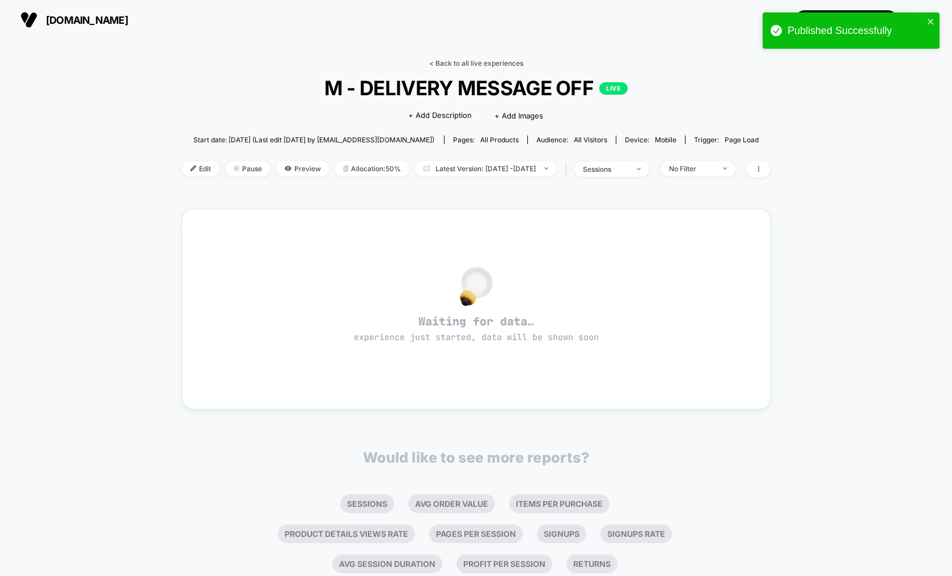
click at [484, 62] on link "< Back to all live experiences" at bounding box center [476, 63] width 94 height 9
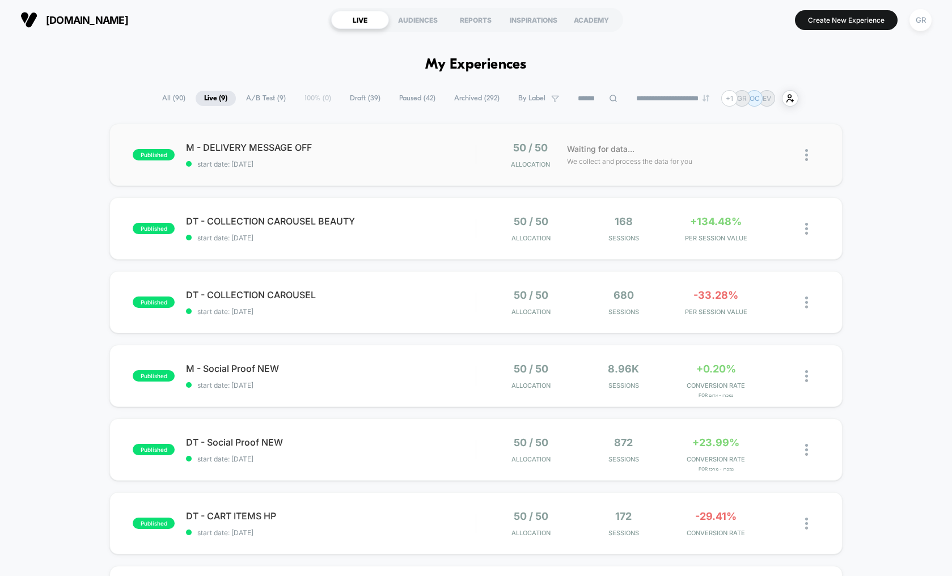
click at [808, 160] on img at bounding box center [806, 155] width 3 height 12
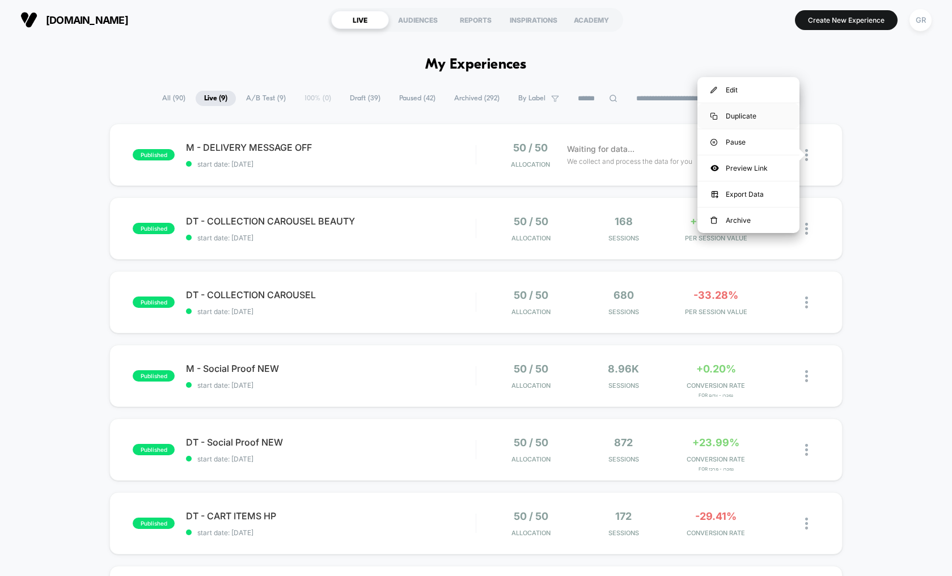
click at [742, 115] on div "Duplicate" at bounding box center [749, 116] width 102 height 26
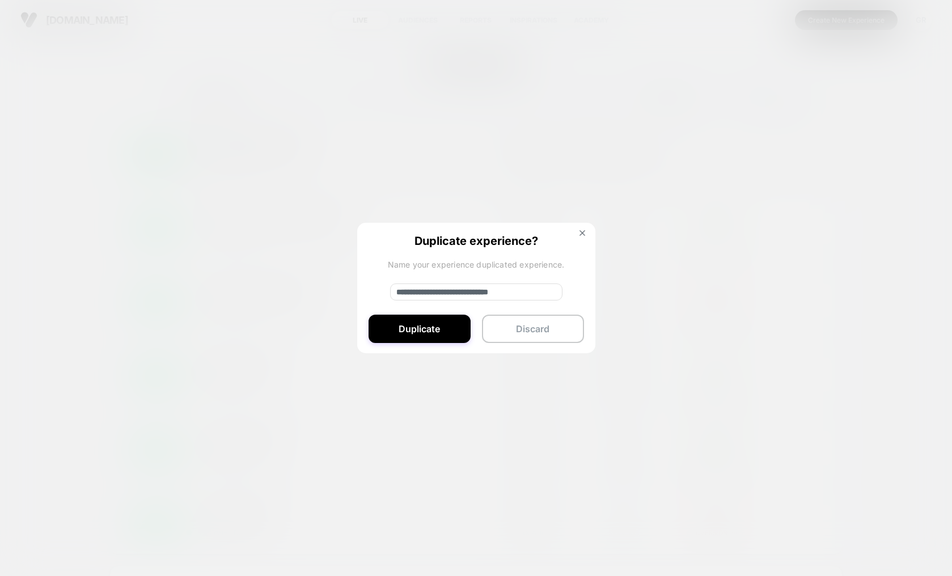
click at [438, 292] on input "**********" at bounding box center [476, 292] width 172 height 17
type input "**********"
click at [429, 322] on button "Duplicate" at bounding box center [420, 329] width 102 height 28
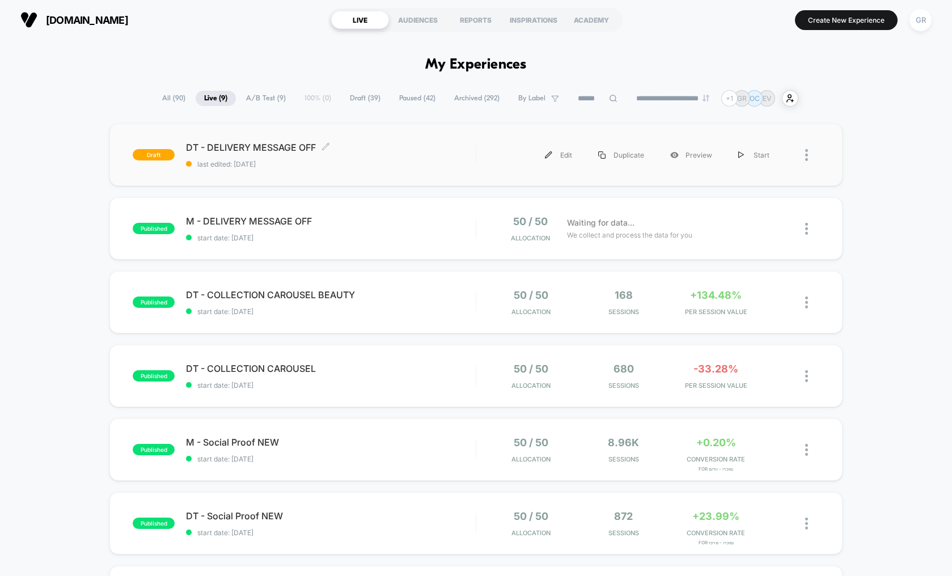
click at [271, 150] on span "DT - DELIVERY MESSAGE OFF Click to edit experience details" at bounding box center [331, 147] width 290 height 11
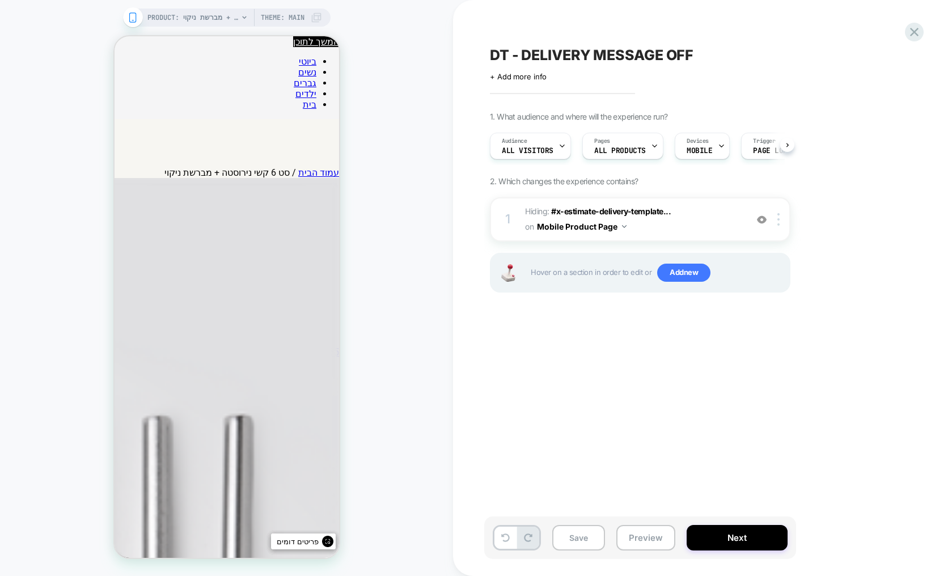
scroll to position [0, 1]
click at [710, 154] on div "Devices MOBILE" at bounding box center [699, 146] width 48 height 26
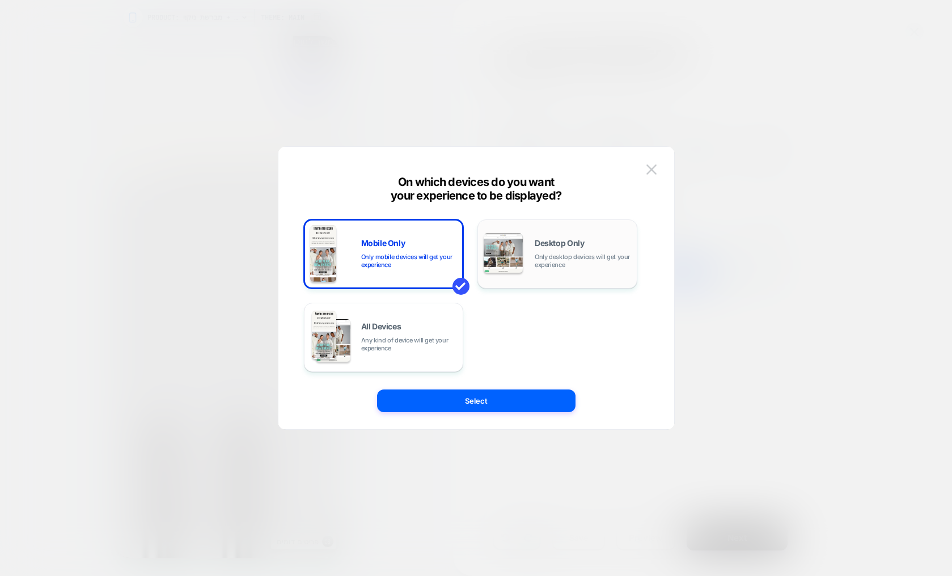
click at [545, 250] on div "Desktop Only Only desktop devices will get your experience" at bounding box center [583, 253] width 96 height 29
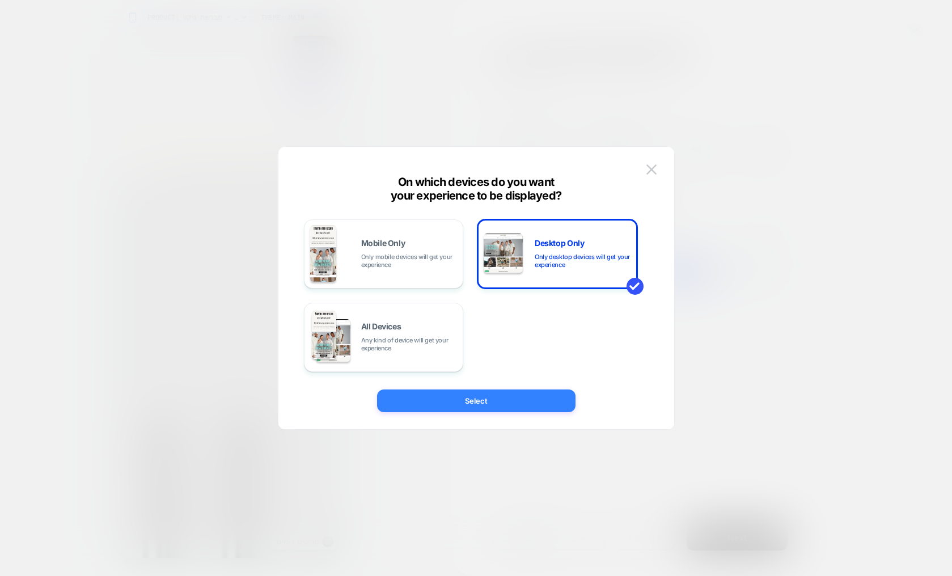
click at [482, 405] on button "Select" at bounding box center [476, 401] width 199 height 23
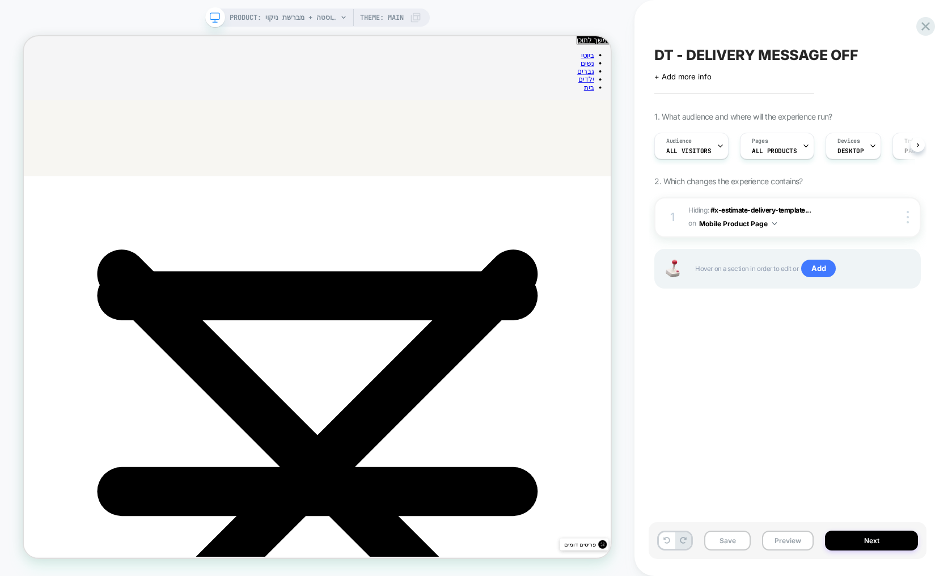
scroll to position [0, 1]
click at [909, 219] on div at bounding box center [910, 217] width 22 height 12
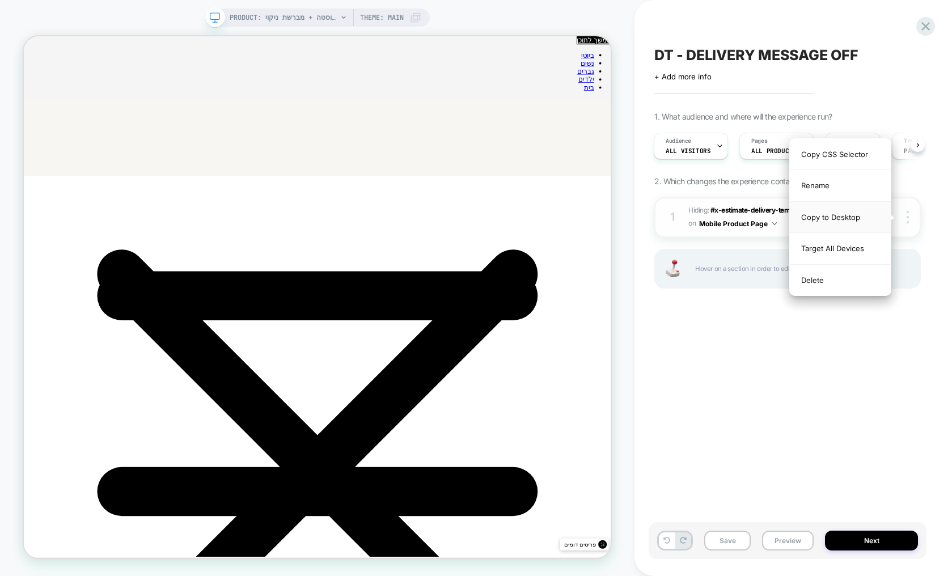
click at [844, 218] on div "Copy to Desktop" at bounding box center [840, 217] width 101 height 31
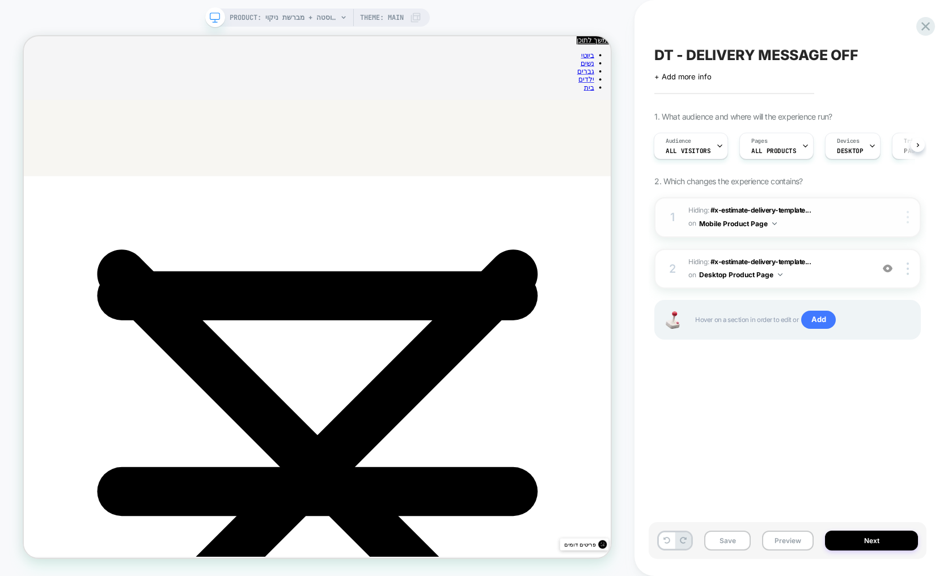
click at [909, 220] on img at bounding box center [908, 217] width 2 height 12
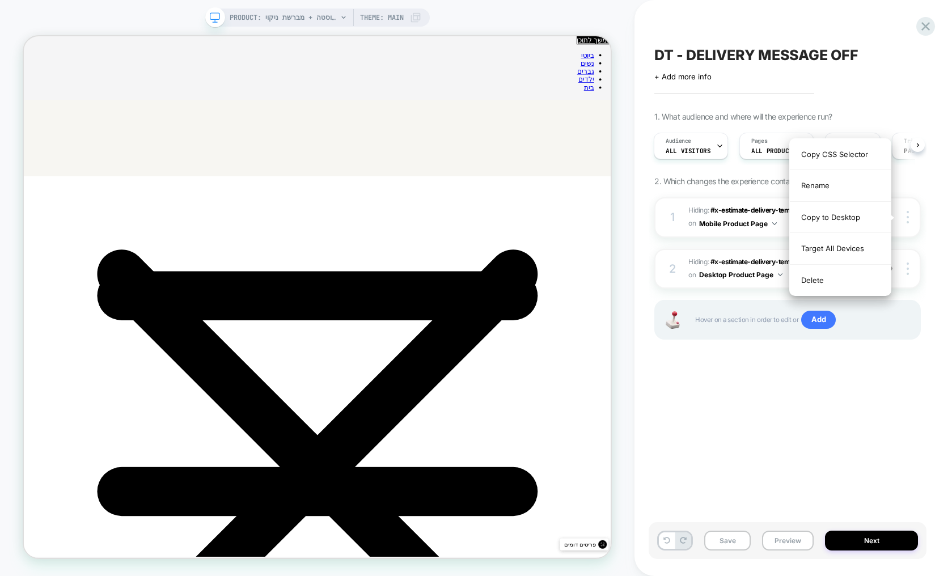
click at [815, 279] on div "Delete" at bounding box center [840, 280] width 101 height 31
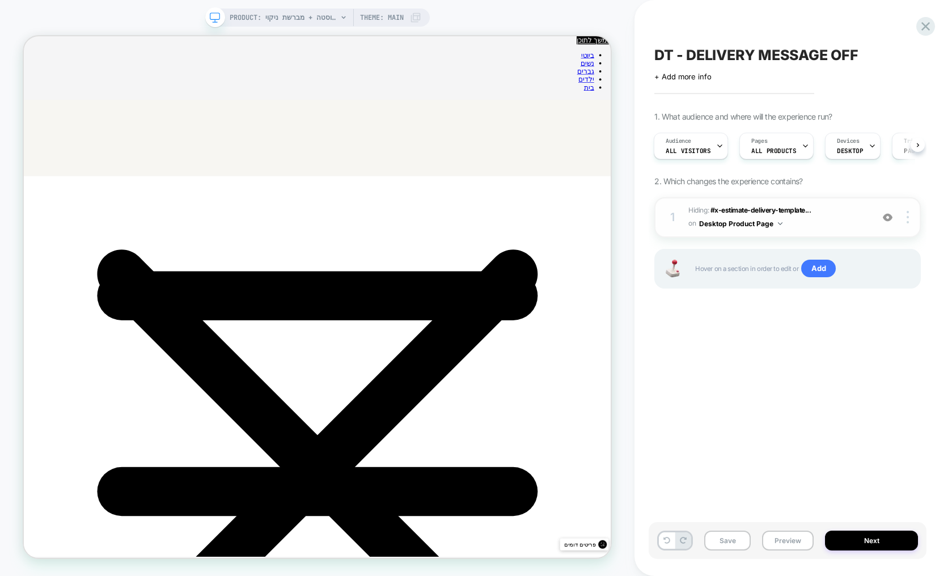
click at [888, 223] on div at bounding box center [889, 217] width 22 height 12
click at [876, 541] on button "Next" at bounding box center [871, 541] width 93 height 20
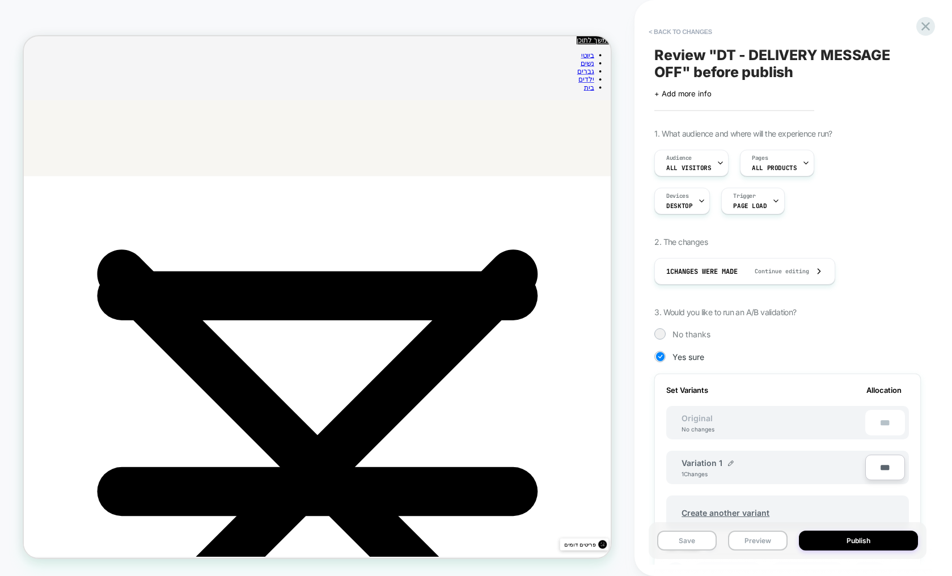
scroll to position [0, 1]
click at [876, 541] on button "Publish" at bounding box center [858, 541] width 119 height 20
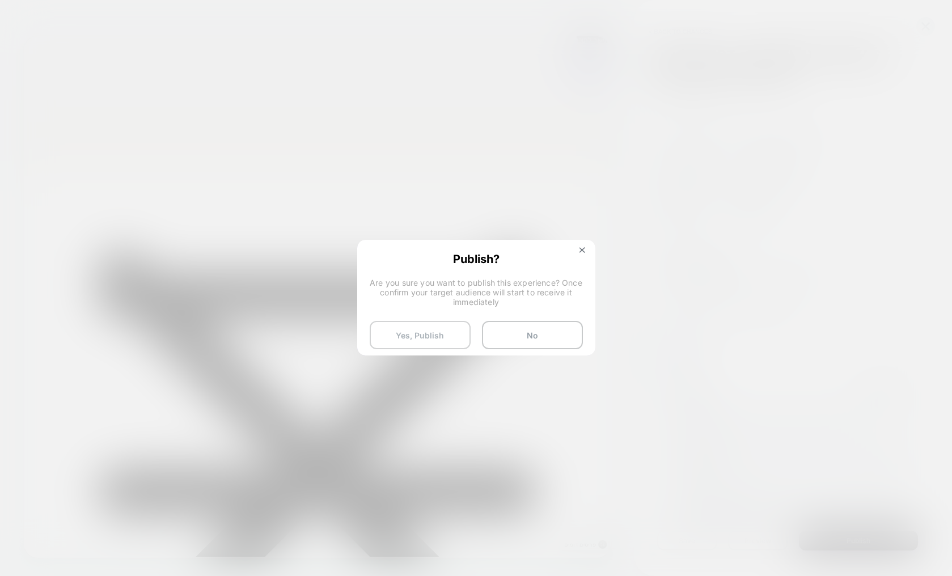
click at [443, 332] on button "Yes, Publish" at bounding box center [420, 335] width 101 height 28
